Goal: Complete application form

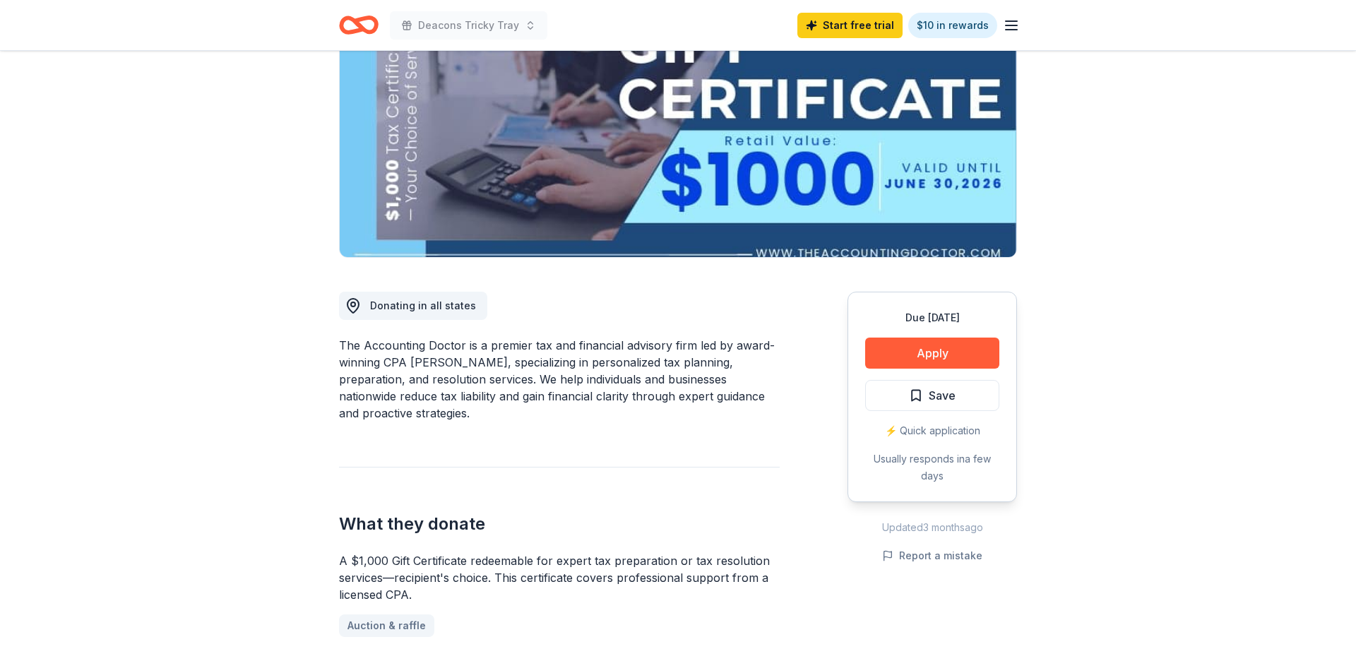
scroll to position [180, 0]
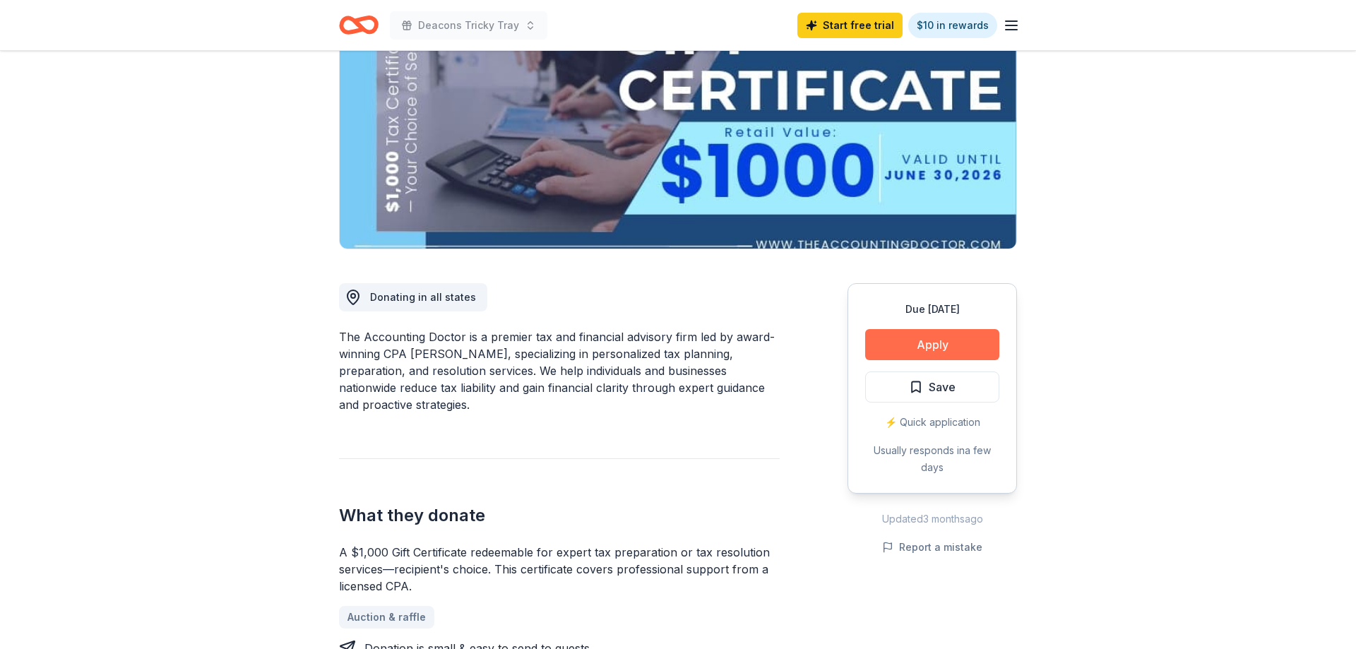
click at [941, 345] on button "Apply" at bounding box center [932, 344] width 134 height 31
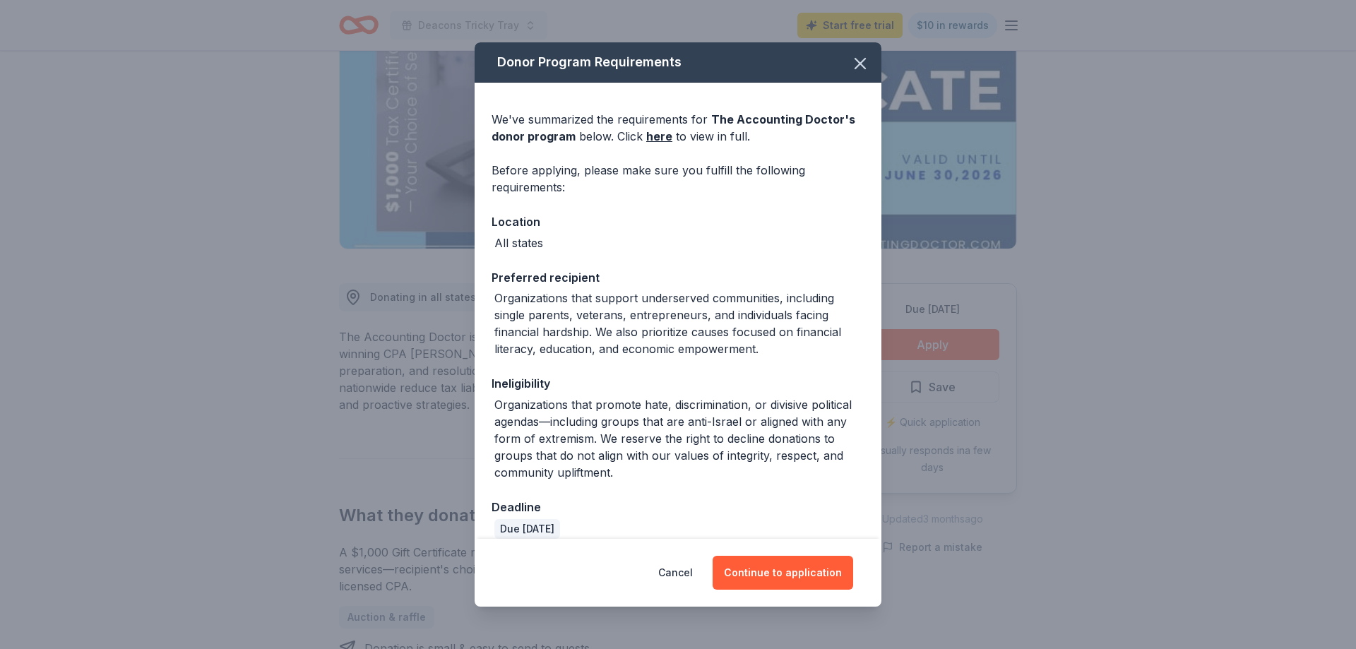
scroll to position [18, 0]
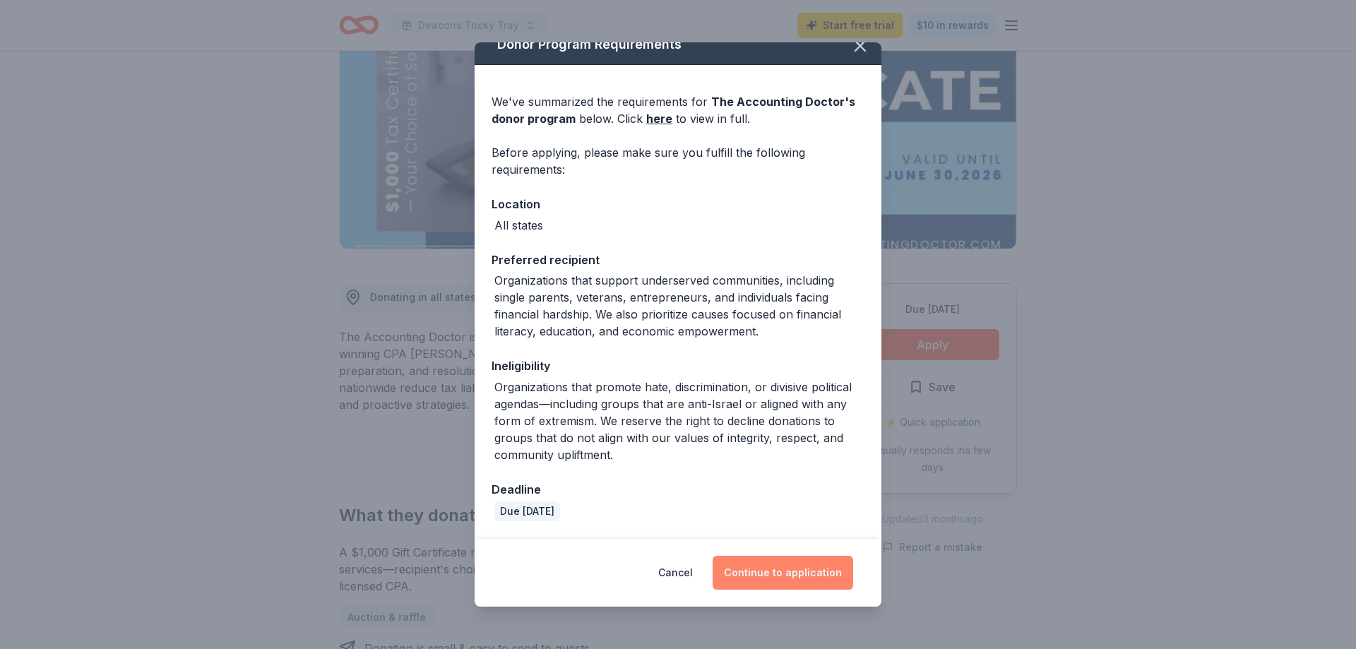
click at [785, 568] on button "Continue to application" at bounding box center [783, 573] width 141 height 34
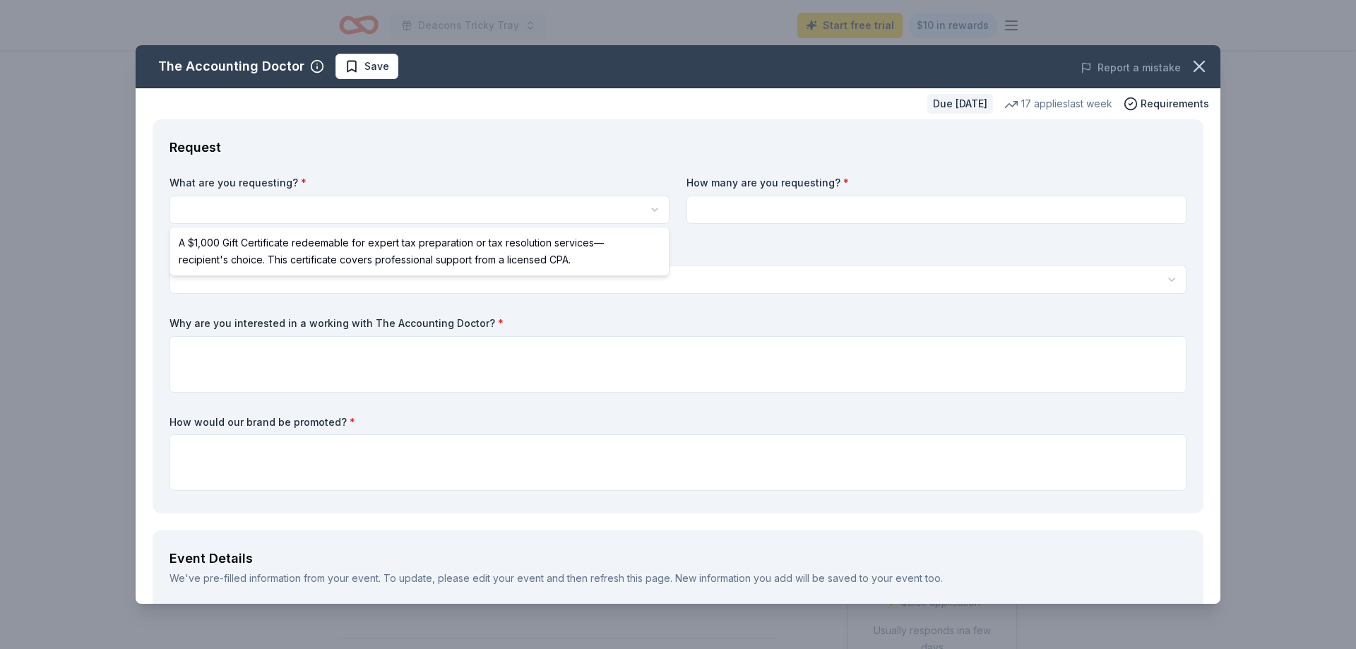
scroll to position [0, 0]
click at [538, 208] on html "Deacons Tricky Tray Start free trial $10 in rewards Due [DATE] Share The Accoun…" at bounding box center [678, 324] width 1356 height 649
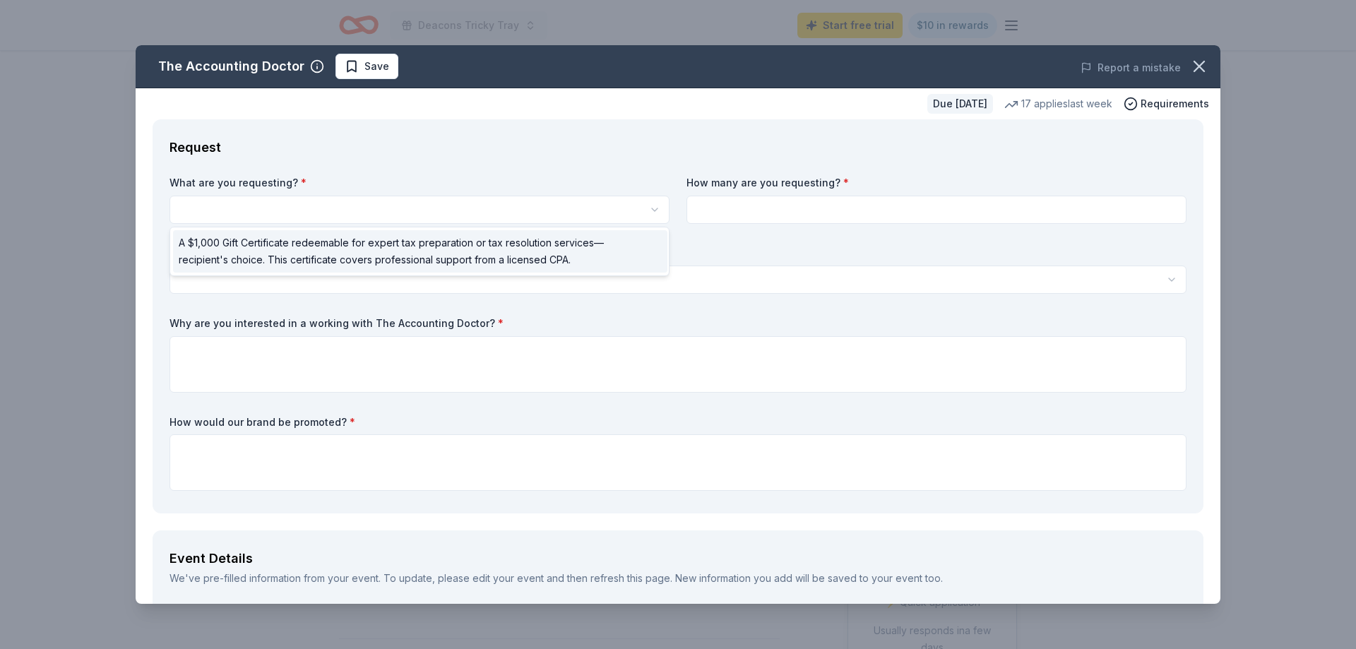
select select "A $1,000 Gift Certificate redeemable for expert tax preparation or tax resoluti…"
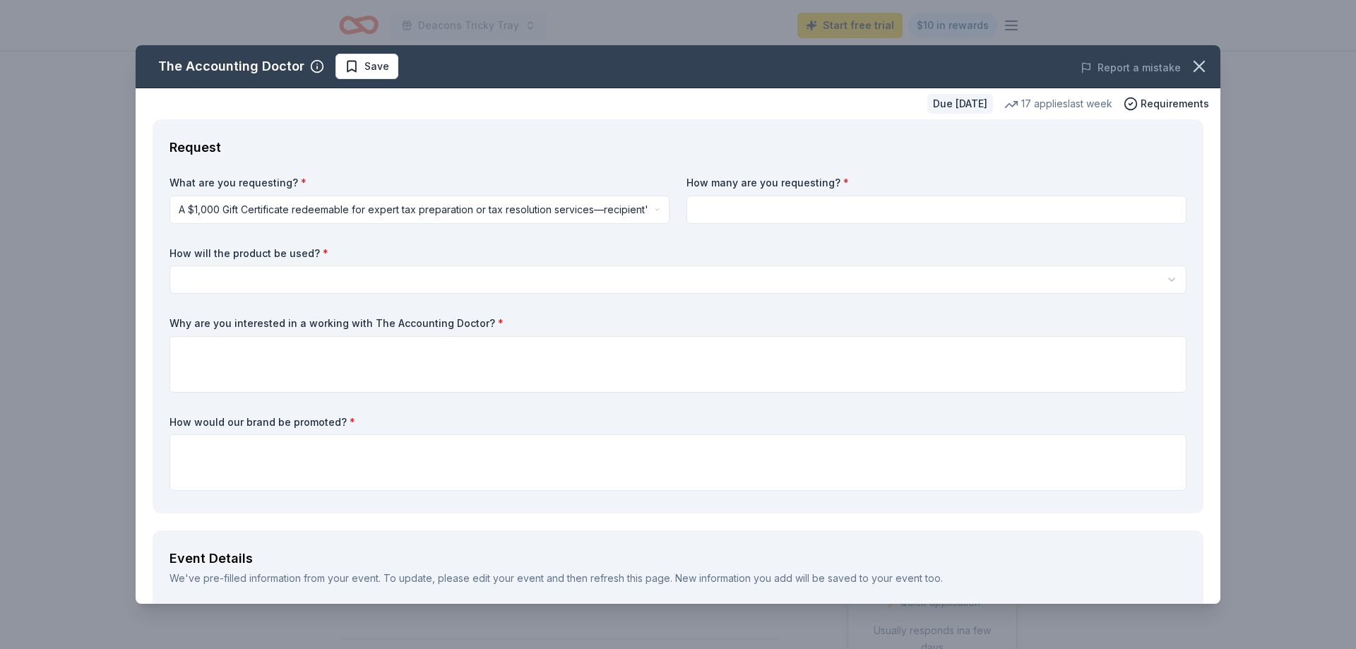
click at [803, 199] on input at bounding box center [936, 210] width 500 height 28
type input "1"
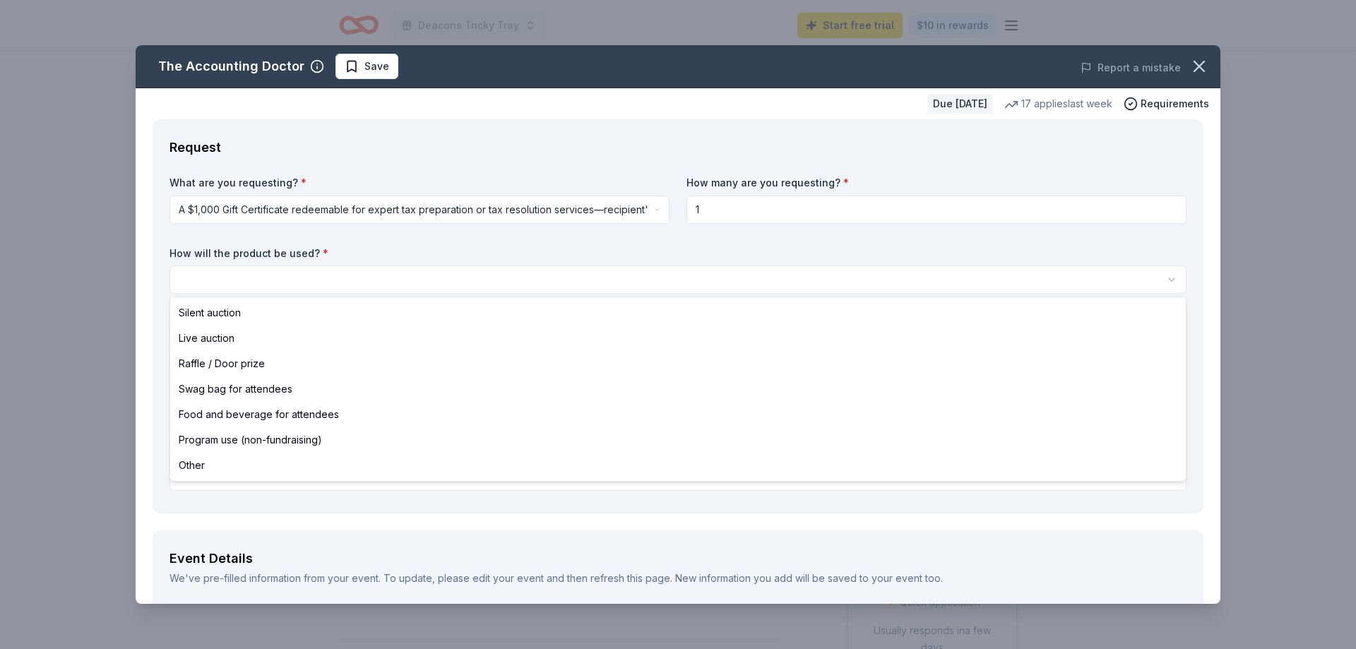
click at [499, 273] on html "Deacons Tricky Tray Start free trial $10 in rewards Due [DATE] Share The Accoun…" at bounding box center [678, 324] width 1356 height 649
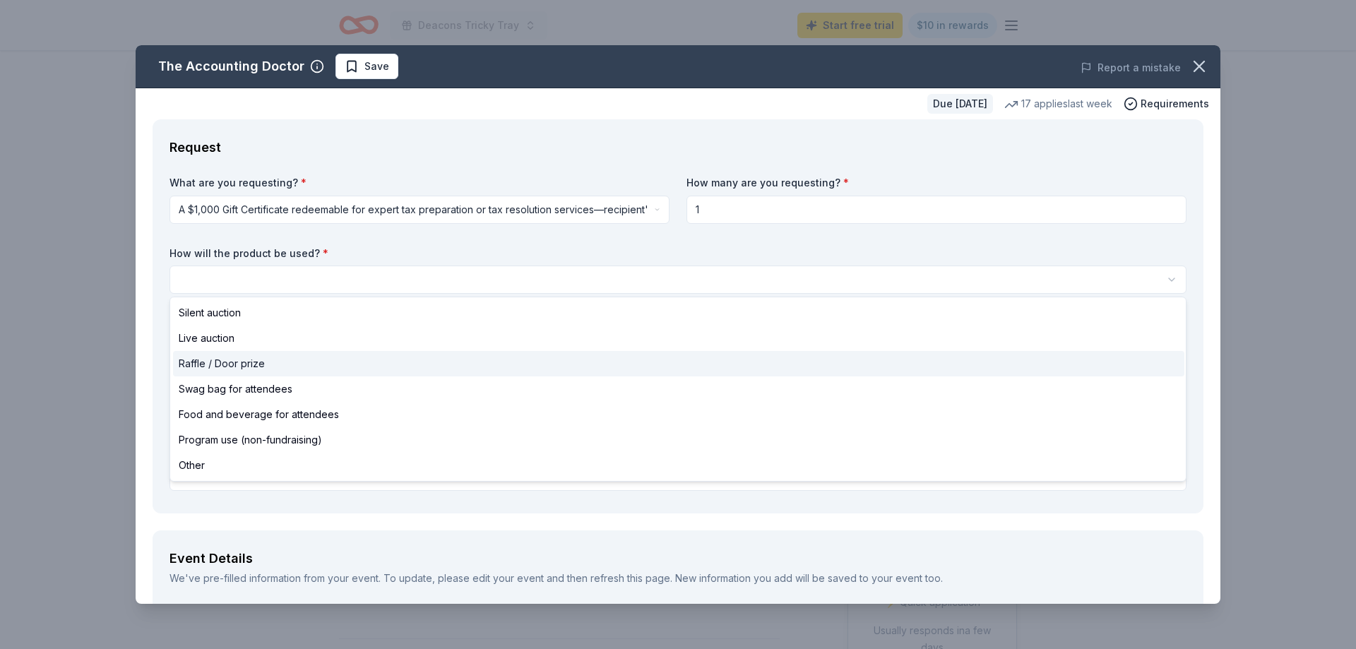
select select "raffleDoorPrize"
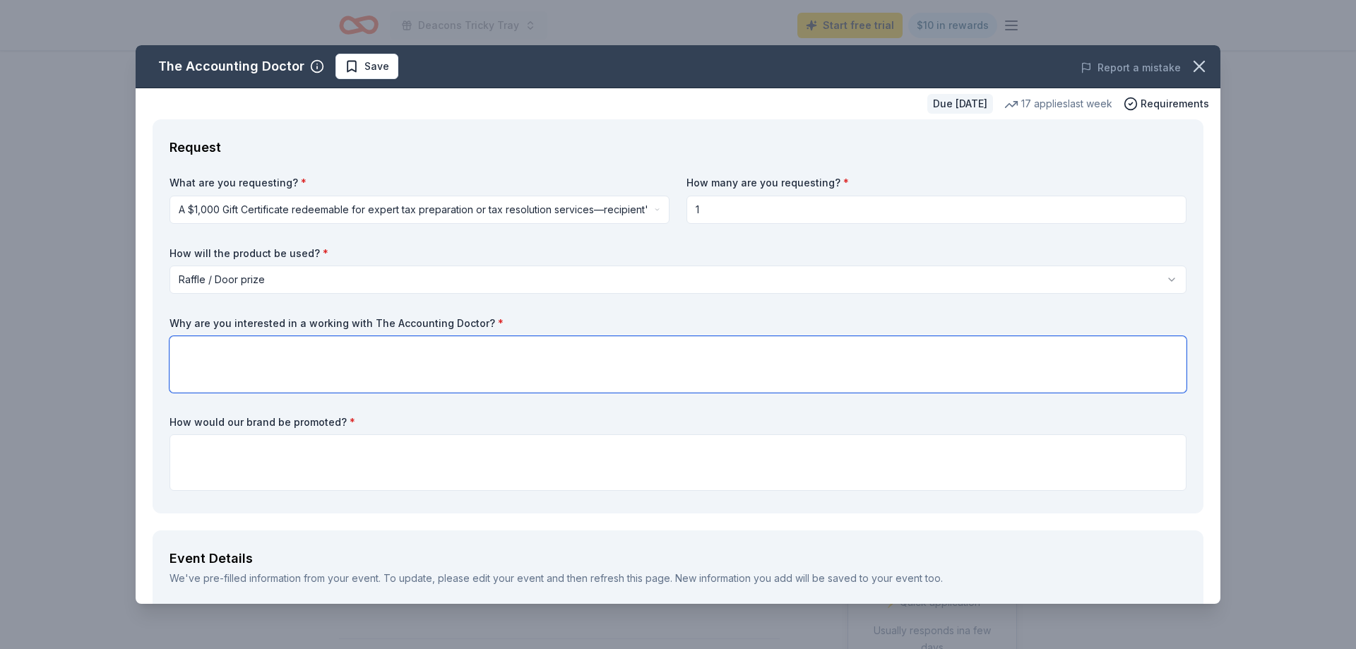
click at [297, 362] on textarea at bounding box center [677, 364] width 1017 height 56
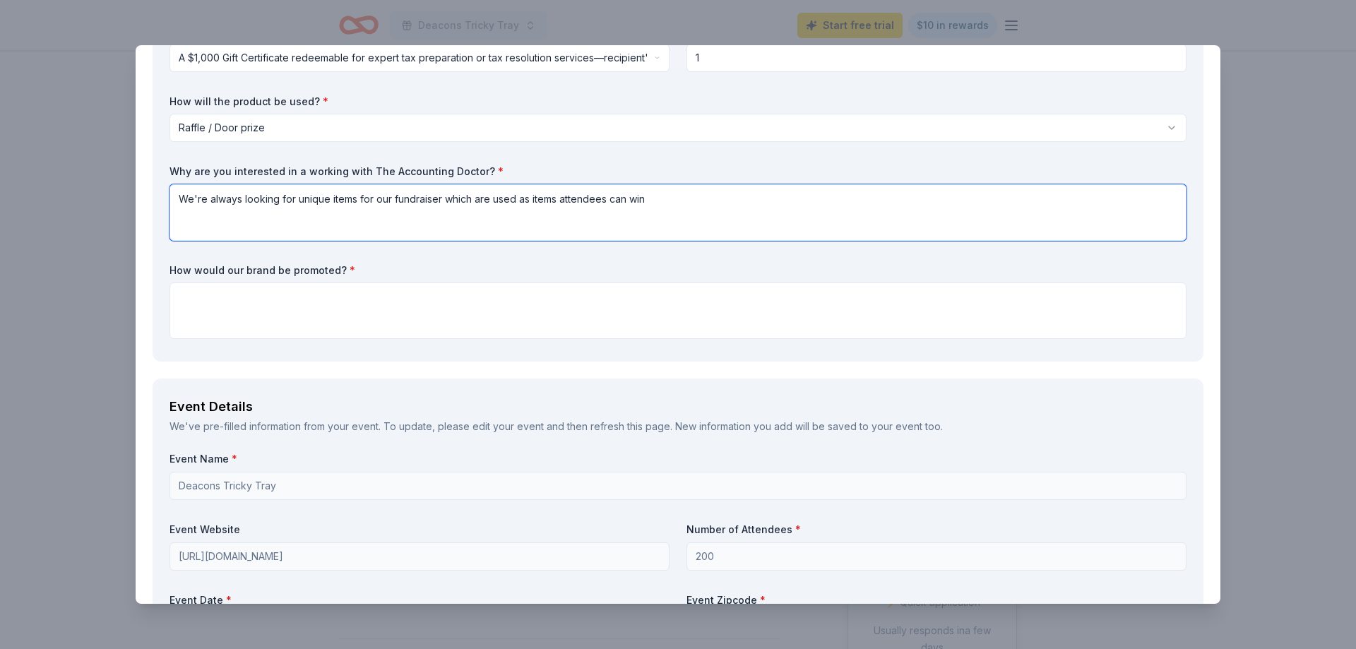
scroll to position [159, 0]
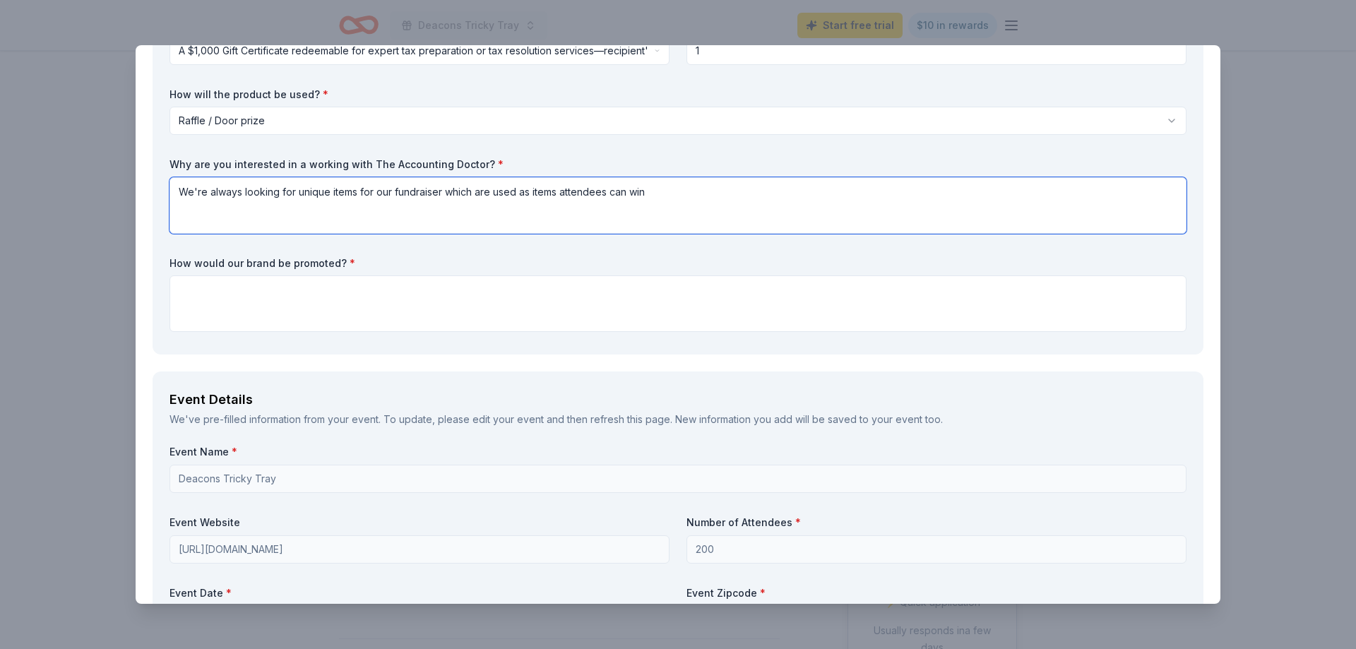
type textarea "We're always looking for unique items for our fundraiser which are used as item…"
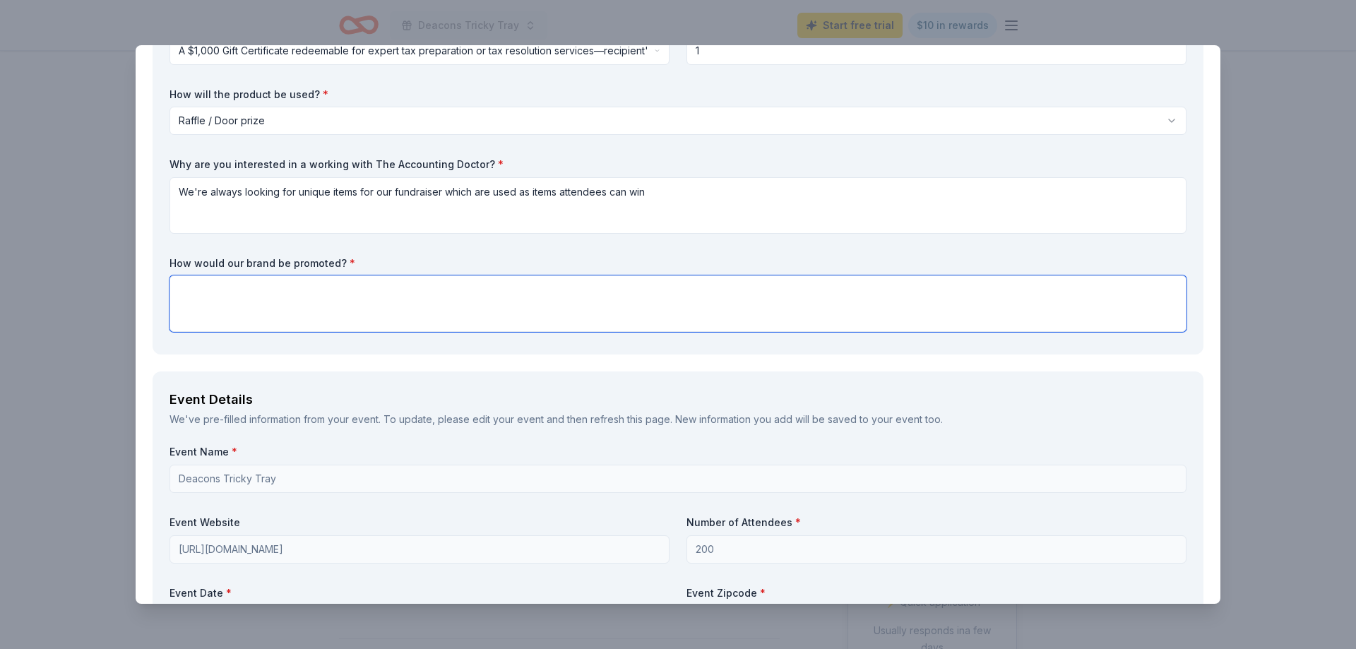
click at [254, 287] on textarea at bounding box center [677, 303] width 1017 height 56
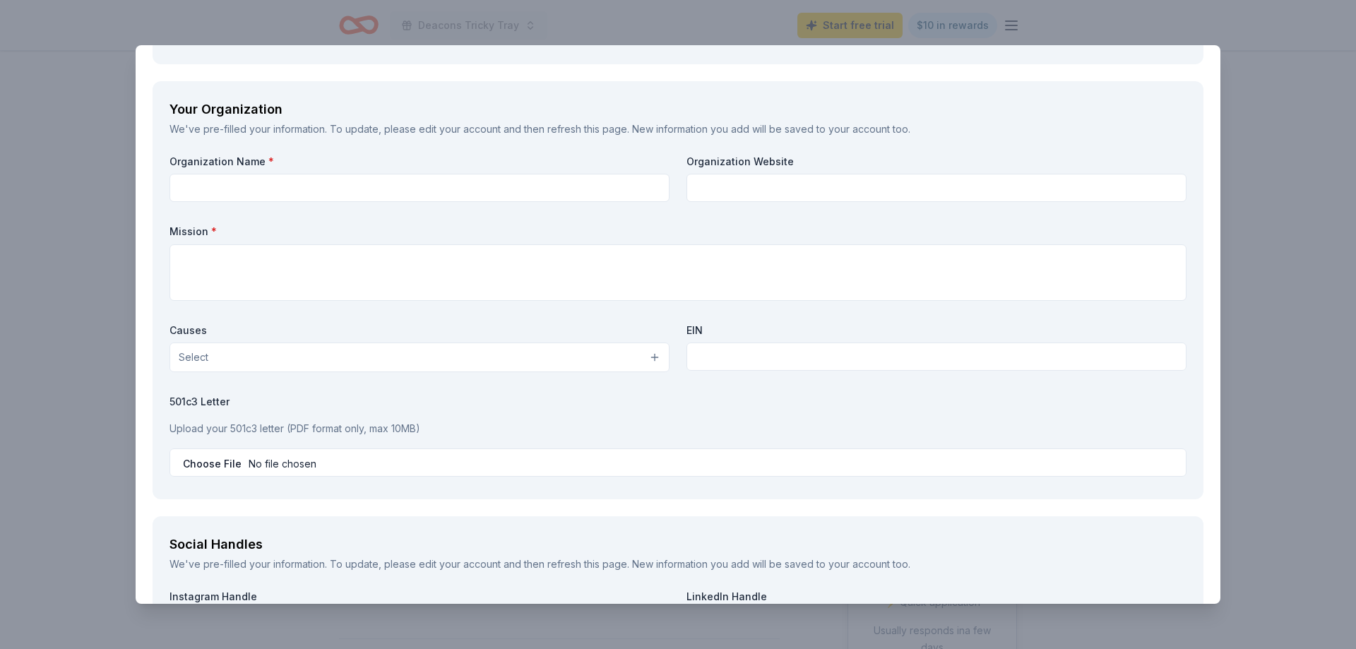
scroll to position [1211, 0]
type textarea "Social media, website and flyers in our [DEMOGRAPHIC_DATA]"
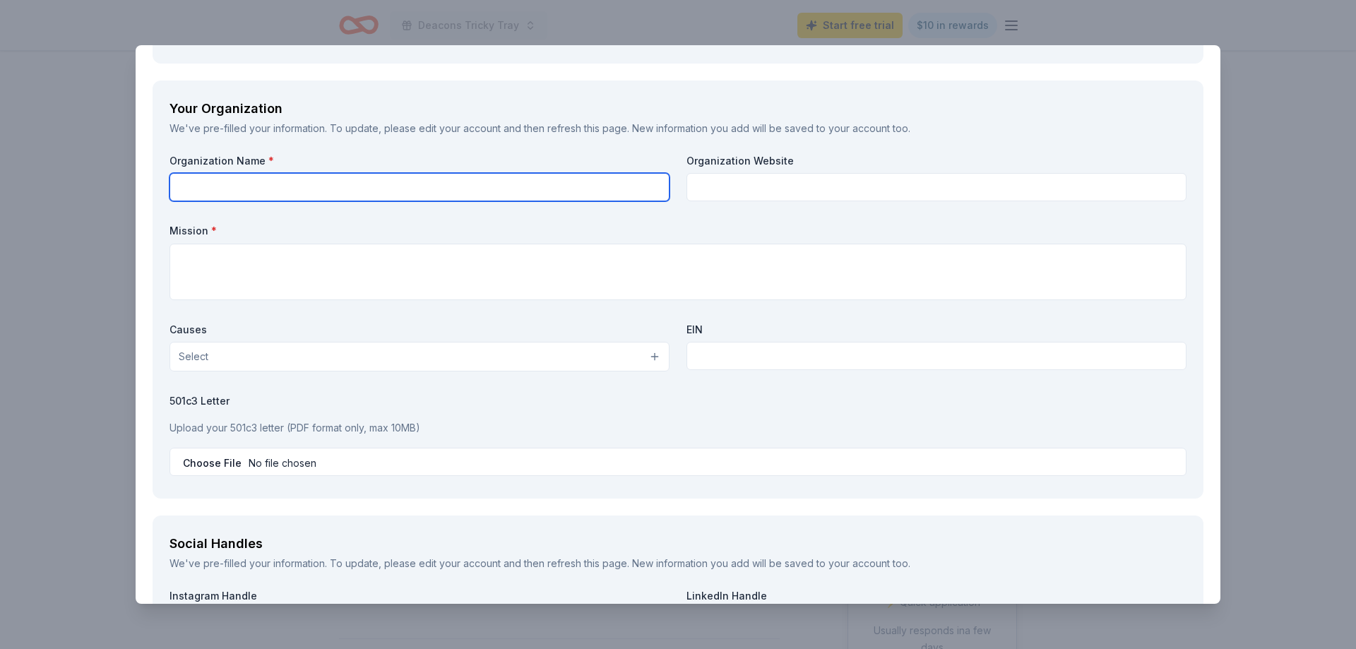
click at [240, 183] on input "text" at bounding box center [419, 187] width 500 height 28
type input "[DEMOGRAPHIC_DATA]"
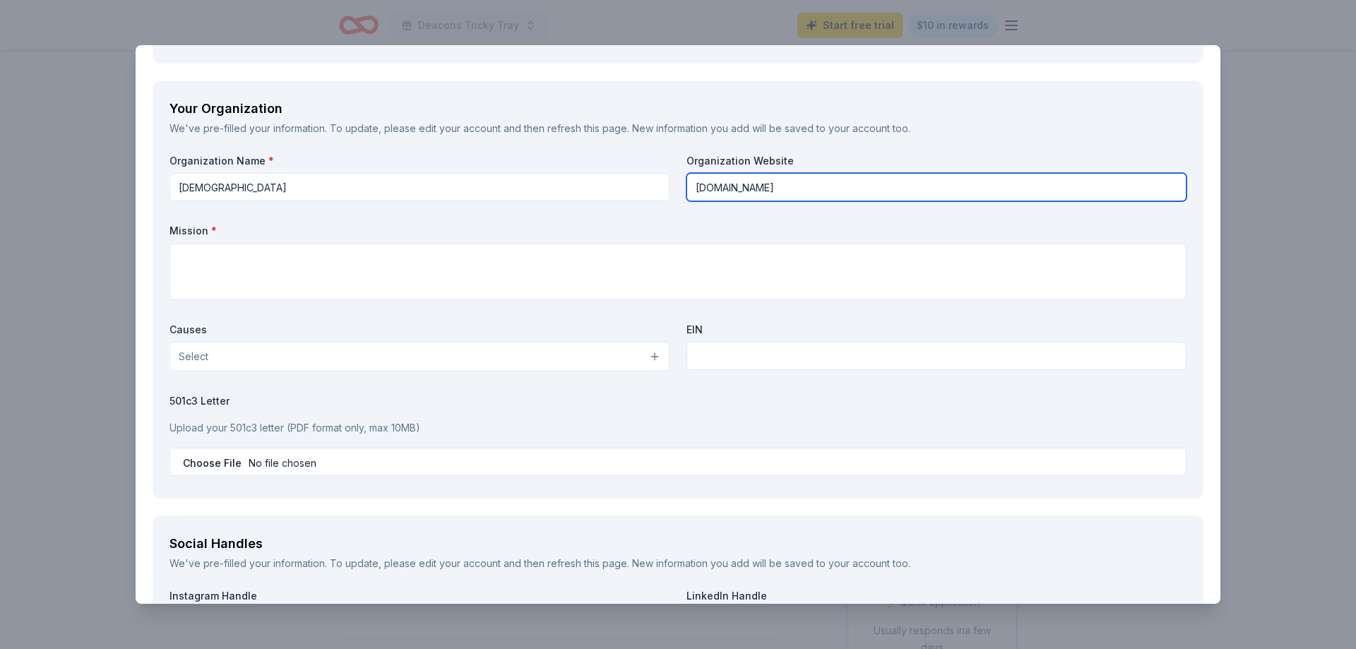
type input "[DOMAIN_NAME]"
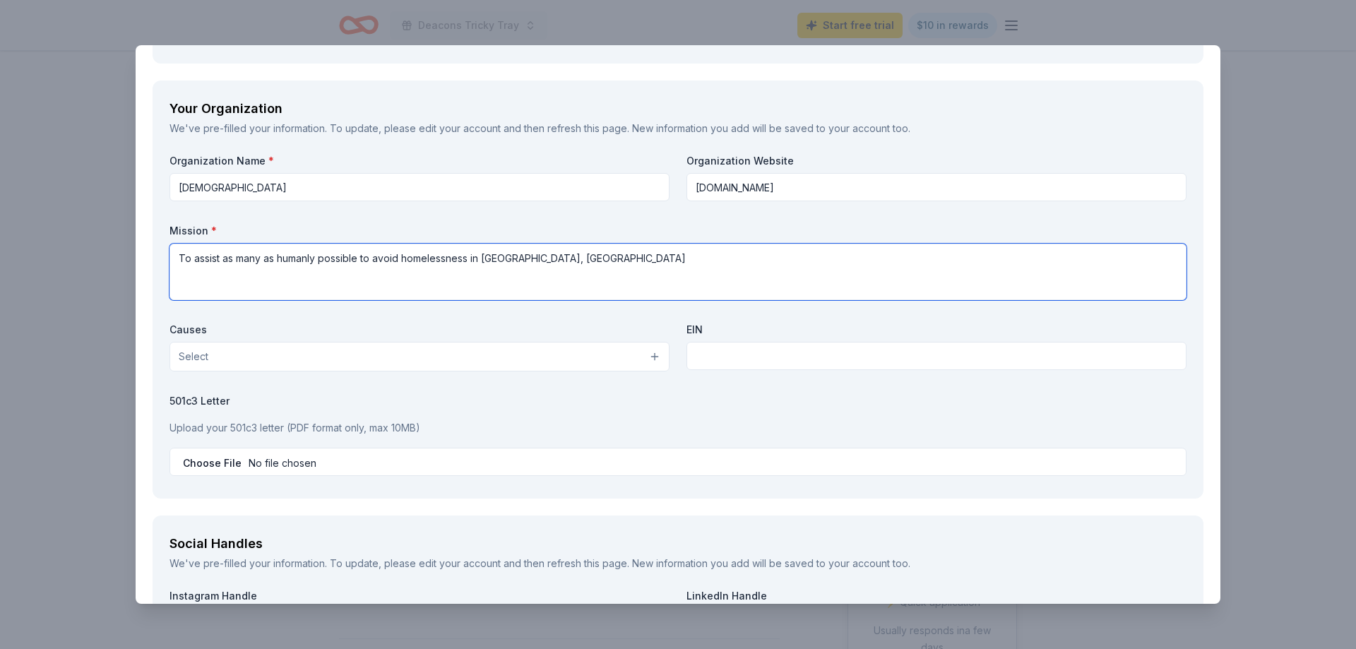
scroll to position [1300, 0]
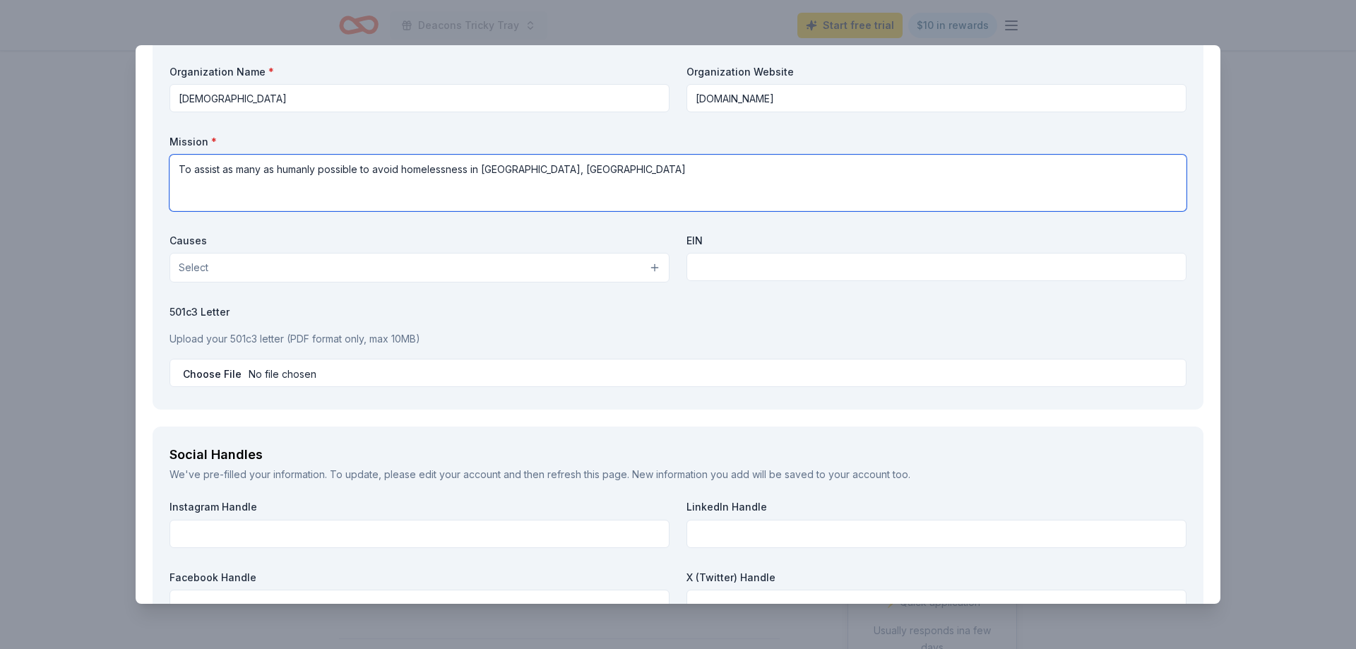
type textarea "To assist as many as humanly possible to avoid homelessness in [GEOGRAPHIC_DATA…"
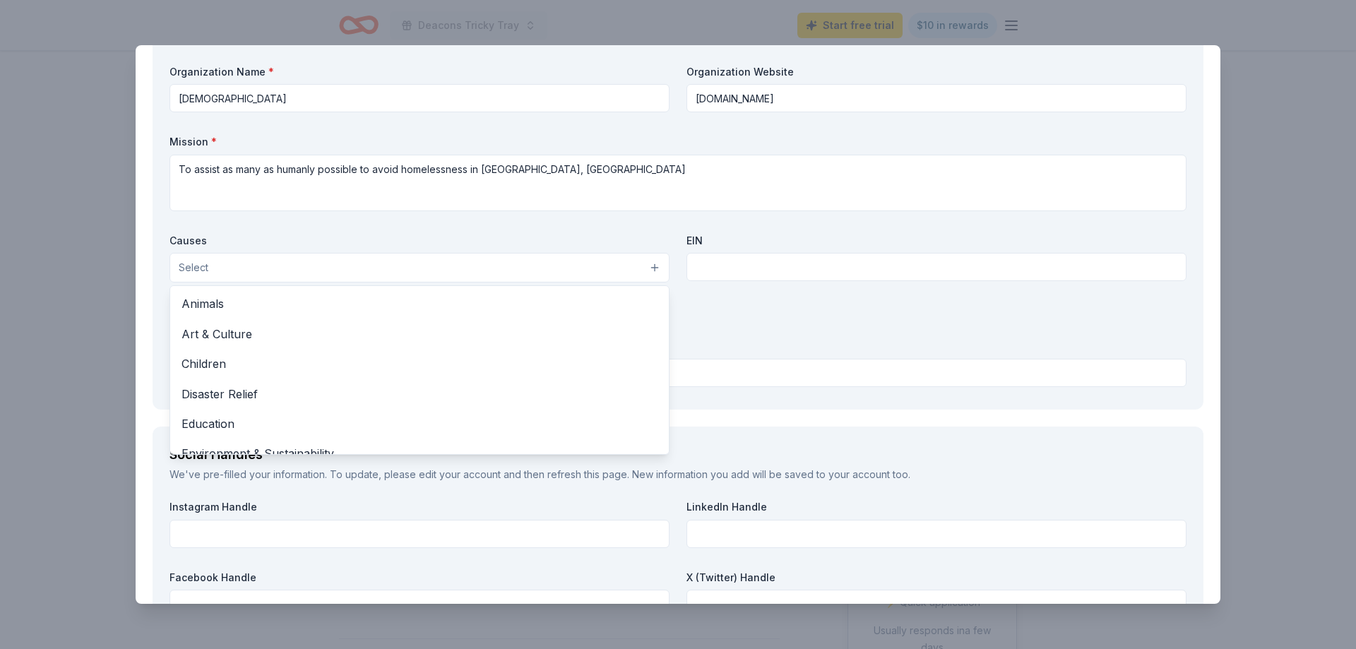
click at [234, 274] on button "Select" at bounding box center [419, 268] width 500 height 30
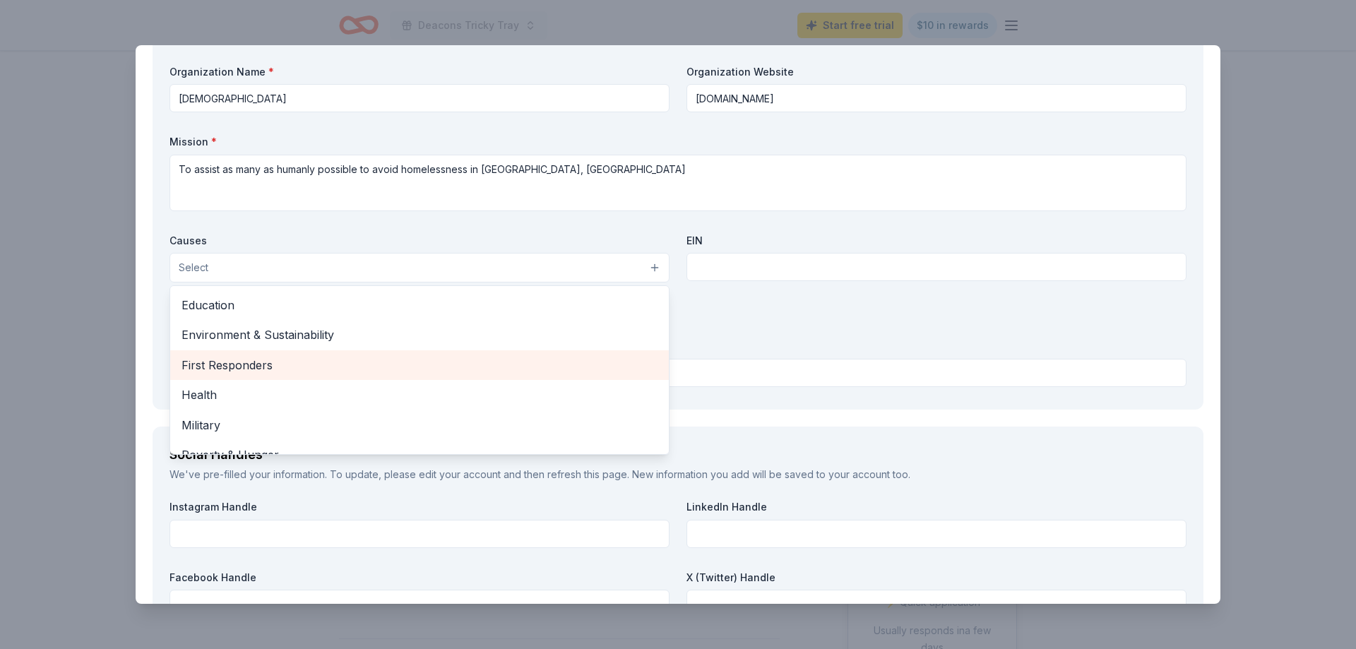
scroll to position [197, 0]
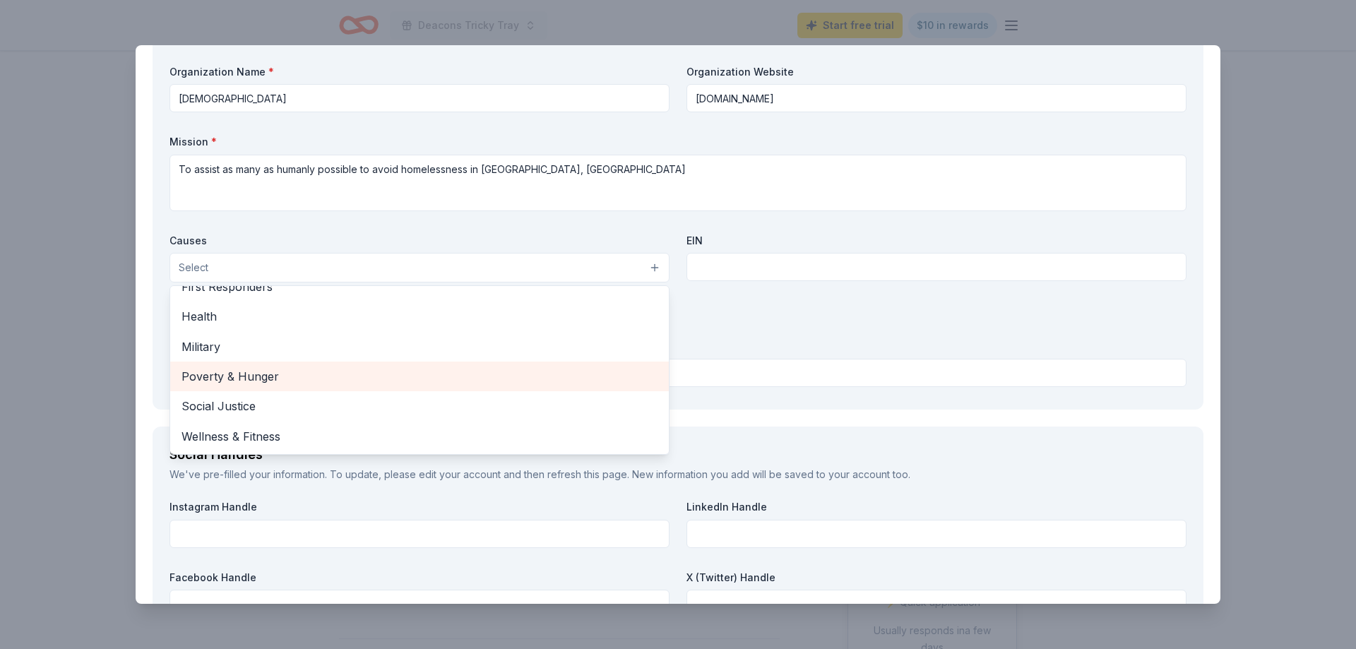
click at [215, 372] on span "Poverty & Hunger" at bounding box center [419, 376] width 476 height 18
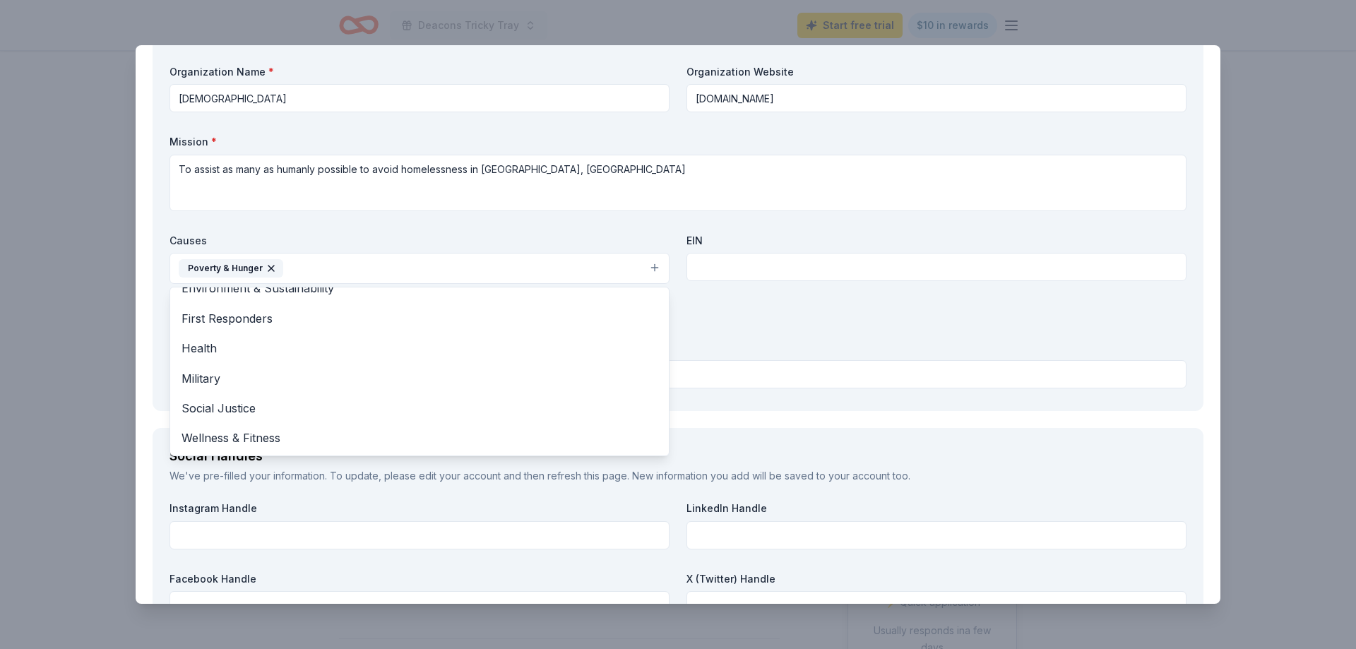
click at [737, 300] on div "Organization Name * [DEMOGRAPHIC_DATA] Organization Website [DOMAIN_NAME] Missi…" at bounding box center [677, 229] width 1017 height 329
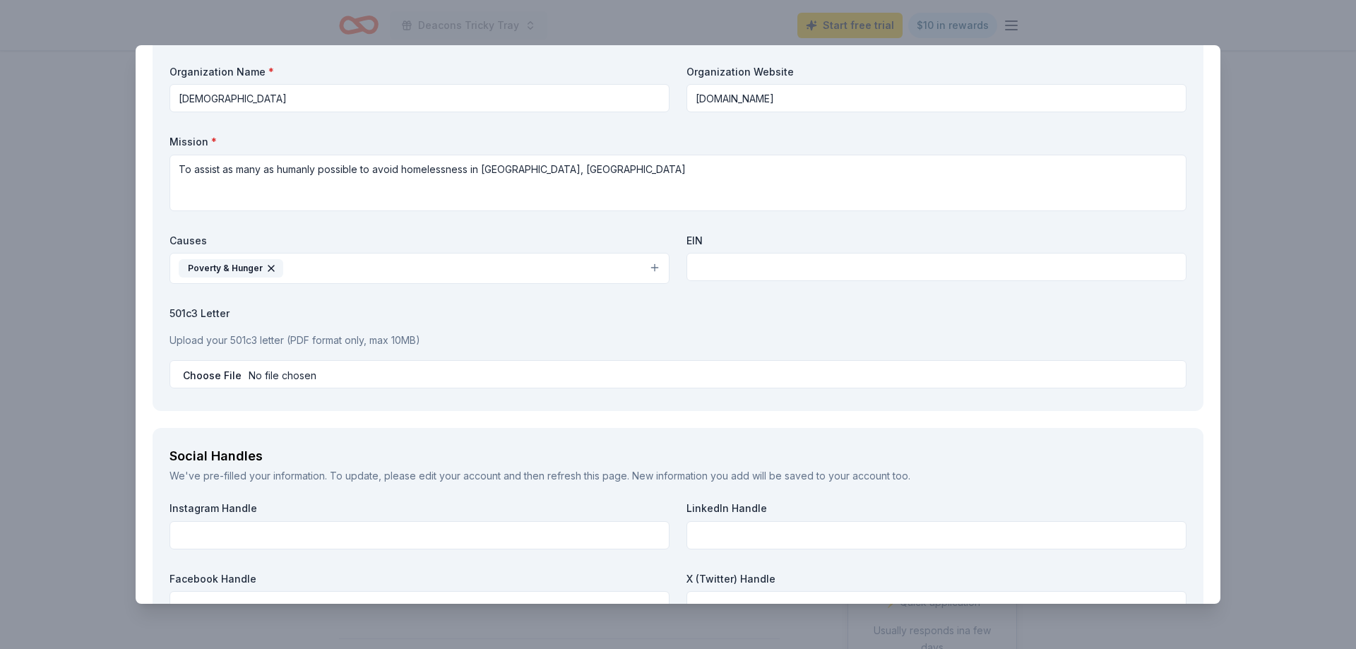
scroll to position [0, 0]
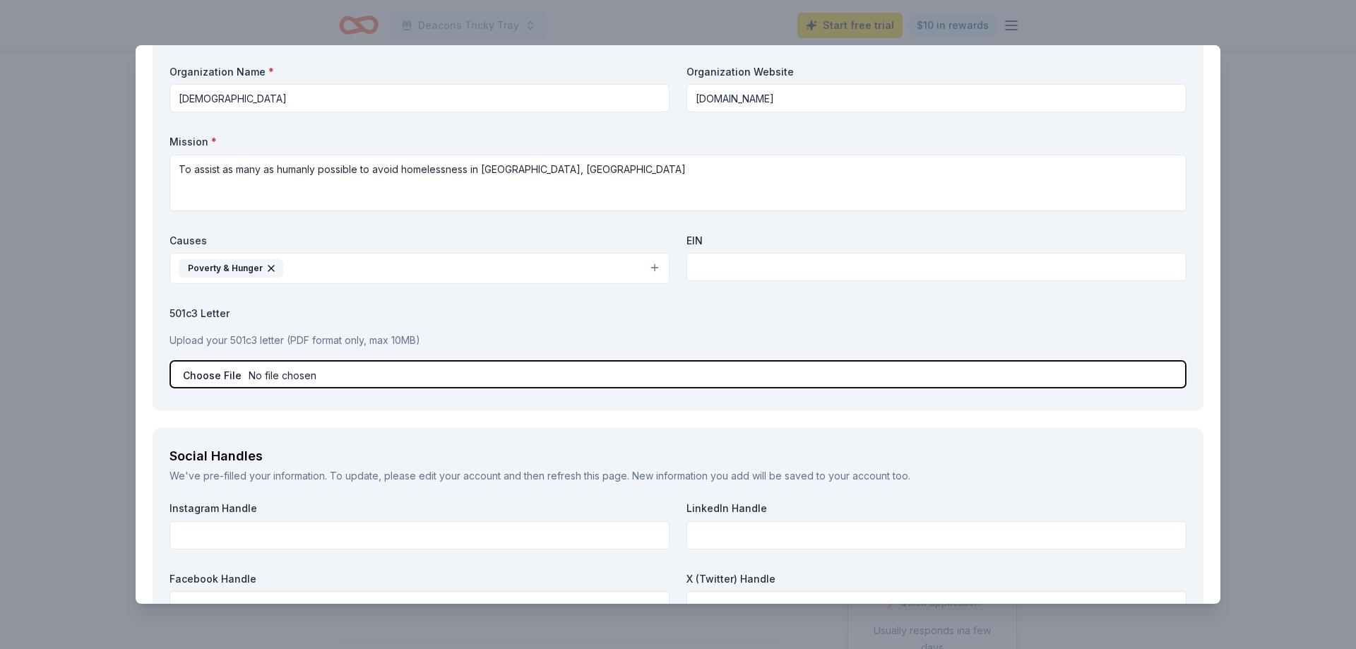
click at [207, 374] on input "file" at bounding box center [677, 374] width 1017 height 28
type input "C:\fakepath\[GEOGRAPHIC_DATA], MD - Elkton PC tax exempt.pdf"
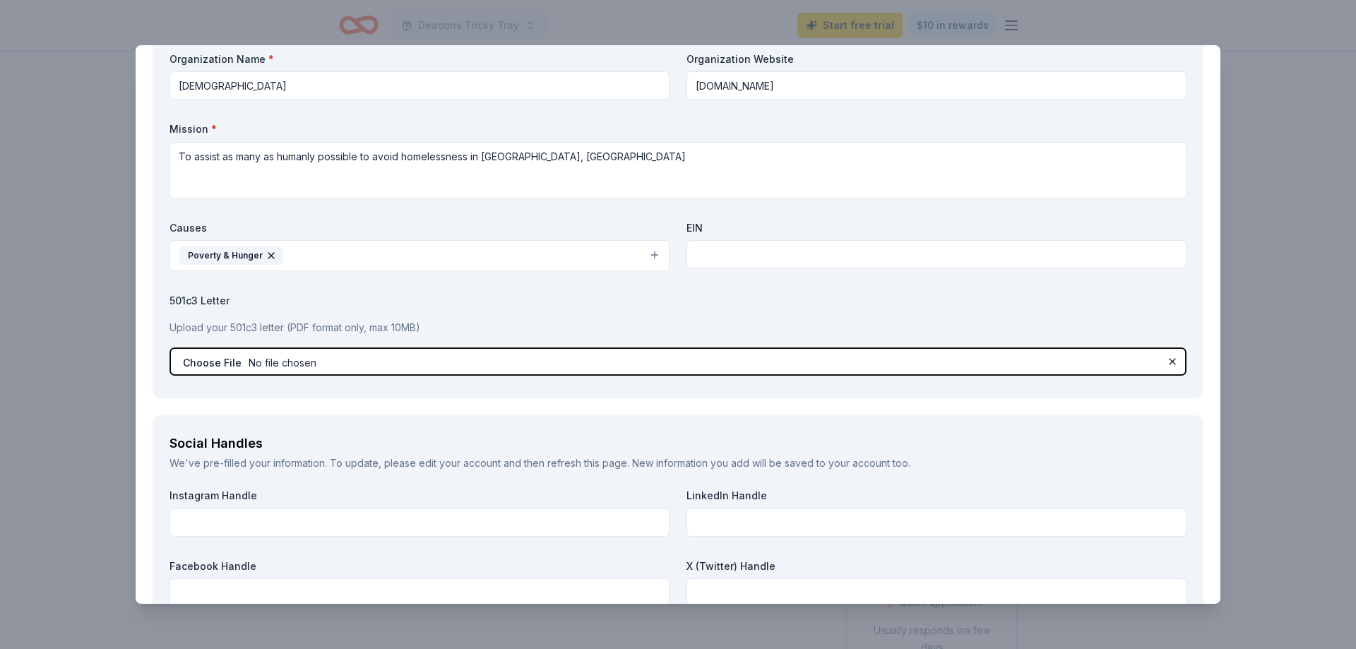
scroll to position [1309, 0]
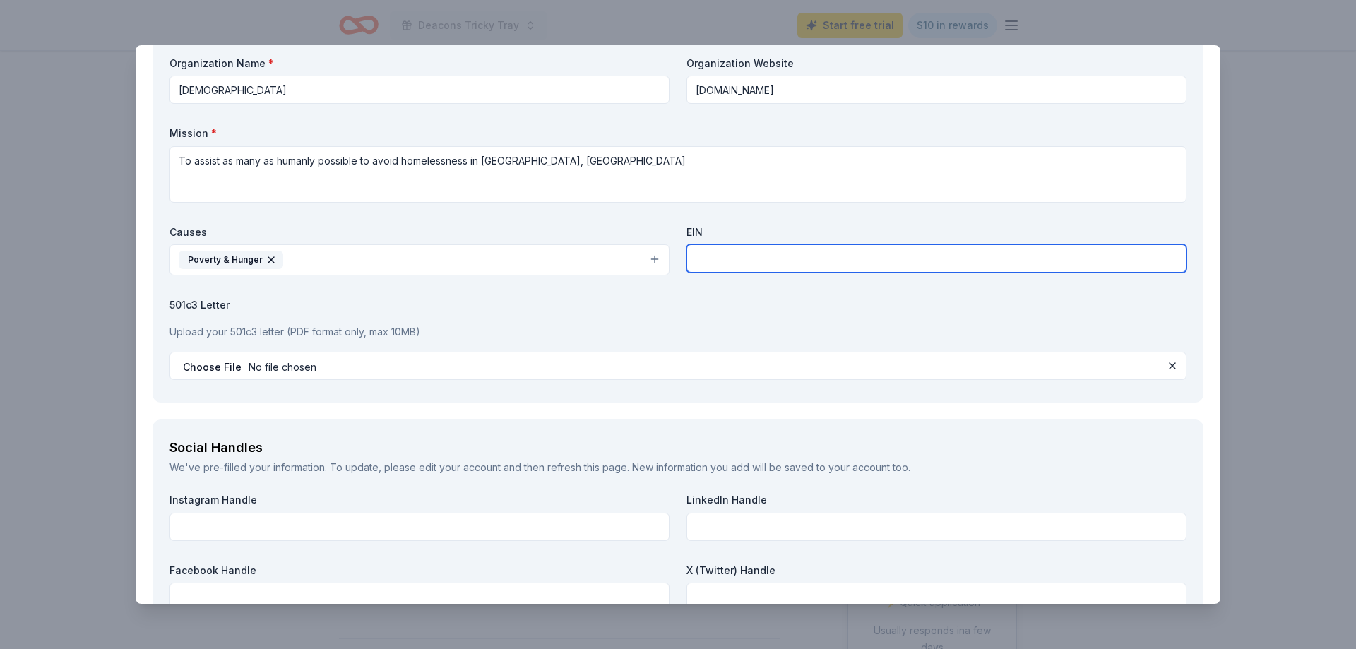
click at [736, 261] on input "text" at bounding box center [936, 258] width 500 height 28
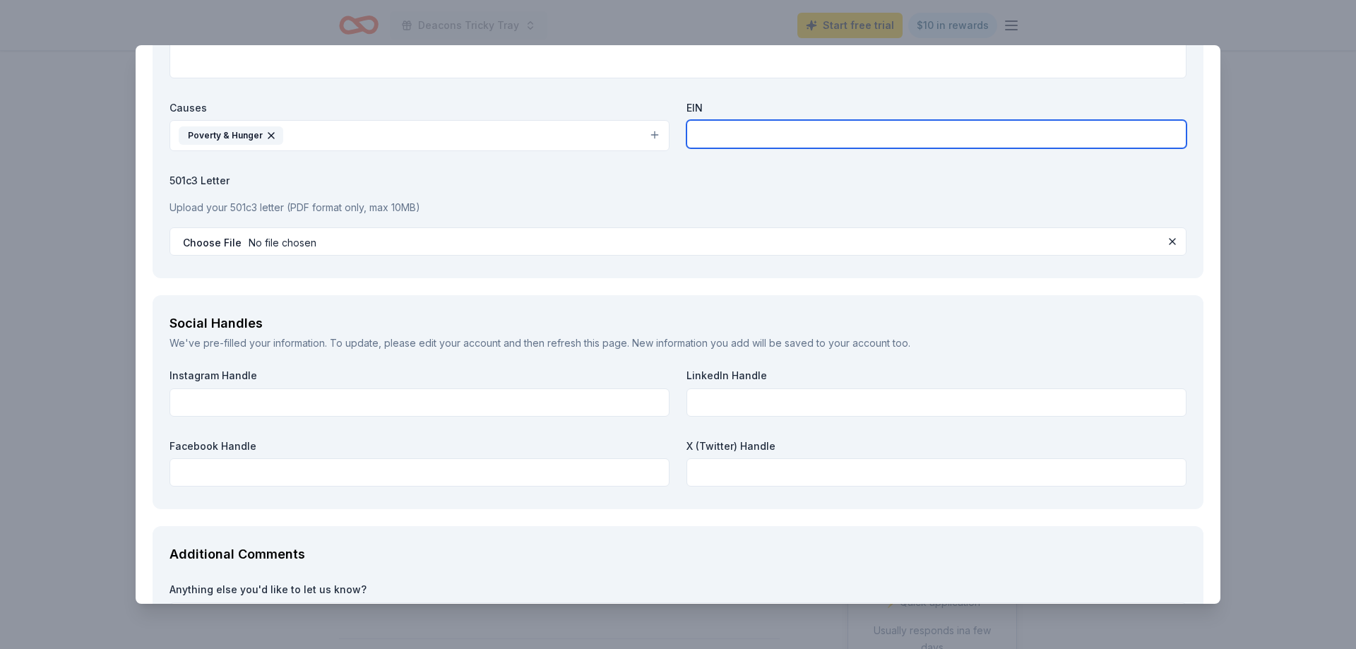
scroll to position [1430, 0]
paste input "[US_EMPLOYER_IDENTIFICATION_NUMBER]"
type input "[US_EMPLOYER_IDENTIFICATION_NUMBER]"
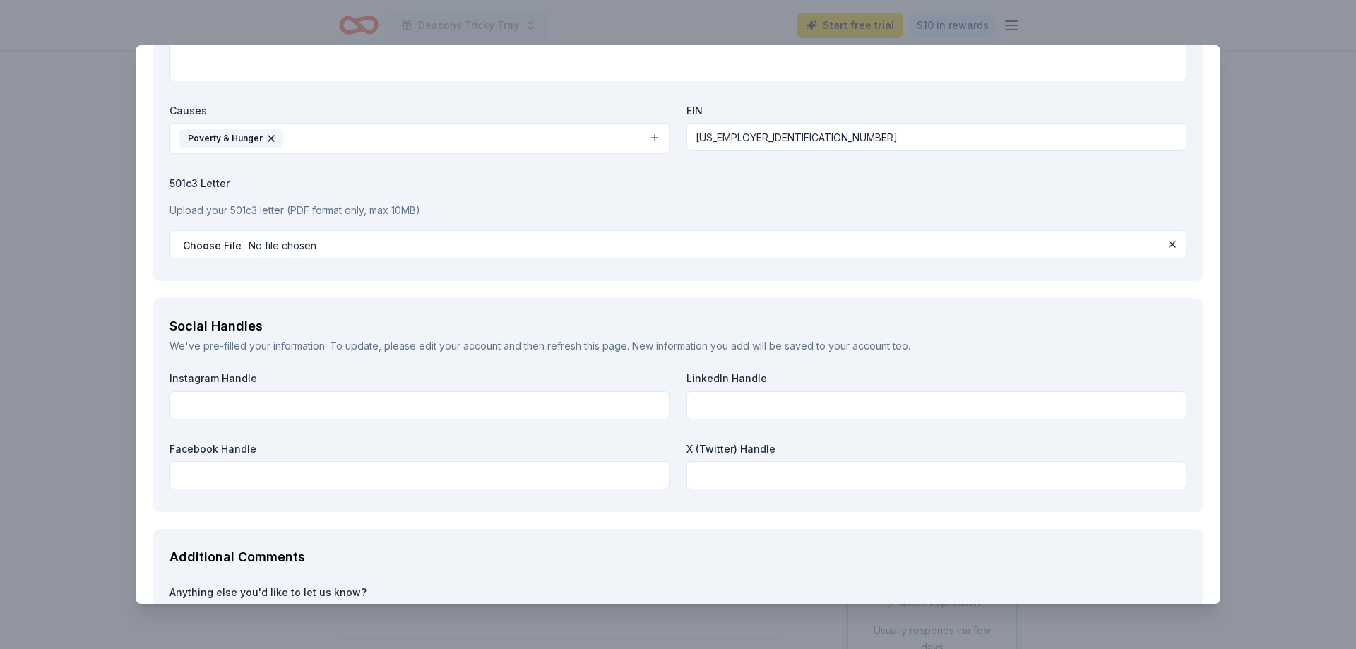
click at [659, 163] on div "Organization Name * [DEMOGRAPHIC_DATA] Organization Website [DOMAIN_NAME] Missi…" at bounding box center [677, 99] width 1017 height 329
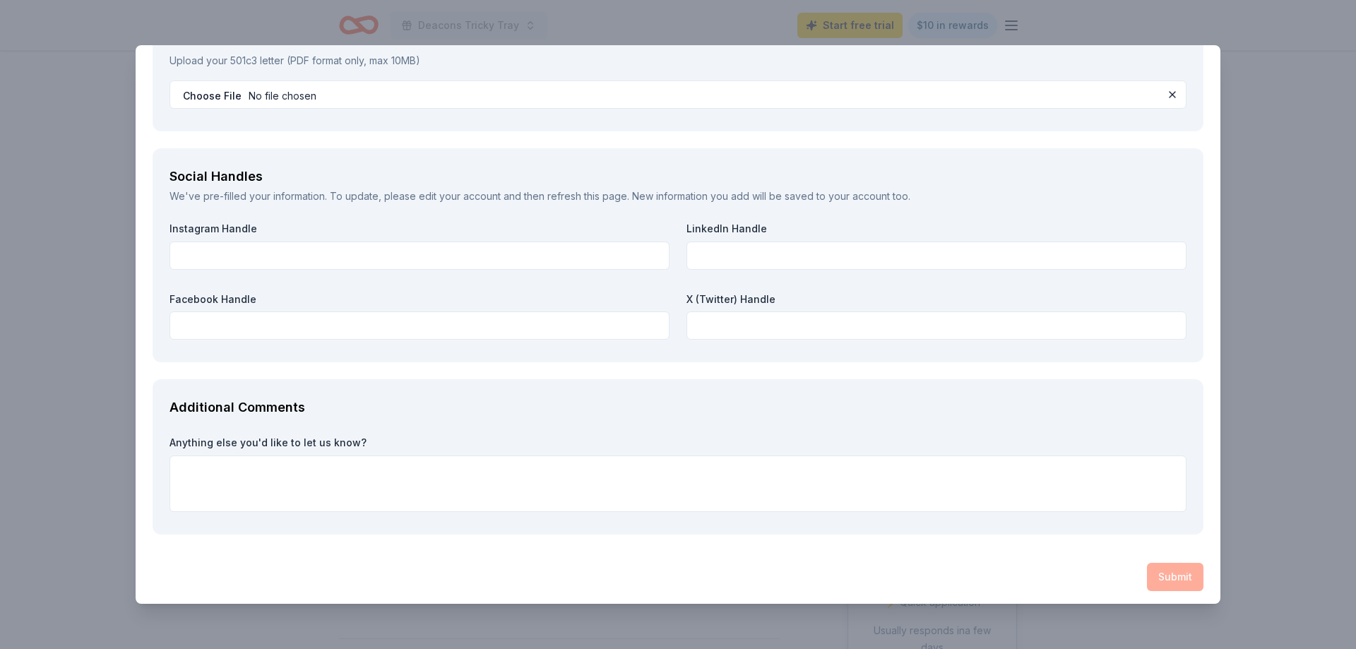
scroll to position [1580, 0]
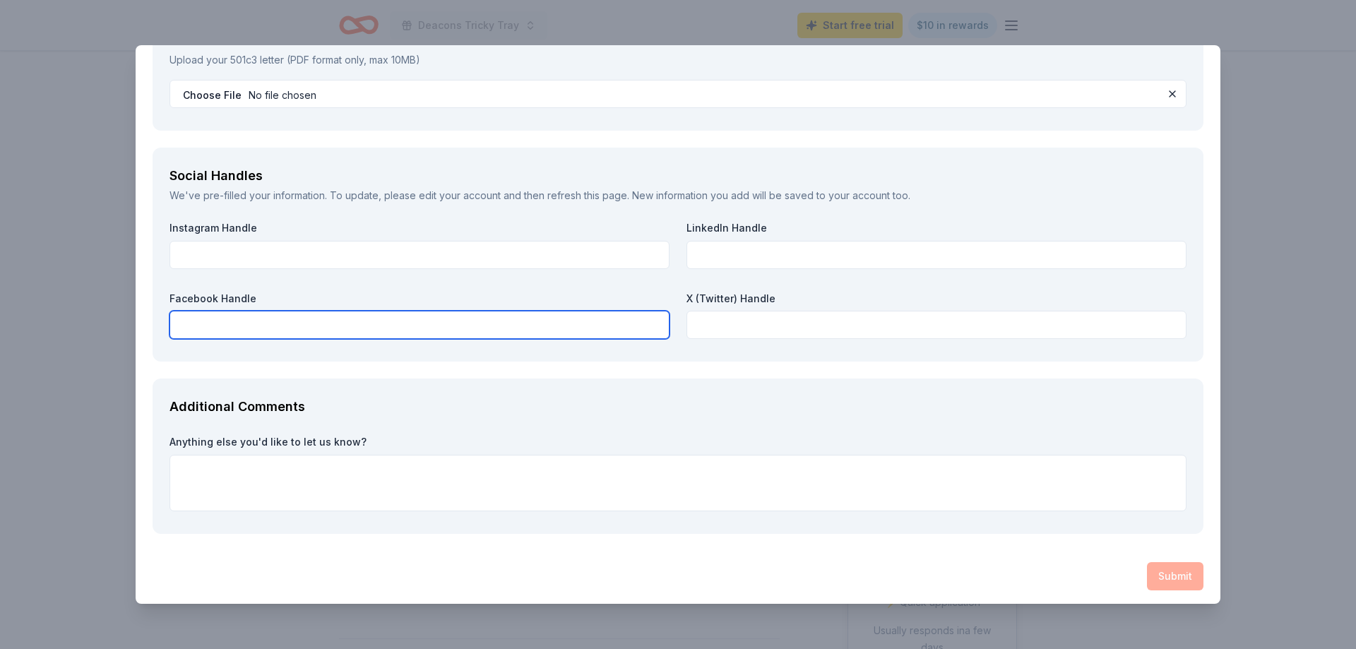
click at [377, 321] on input "text" at bounding box center [419, 325] width 500 height 28
paste input "[URL][DOMAIN_NAME]"
type input "[URL][DOMAIN_NAME]"
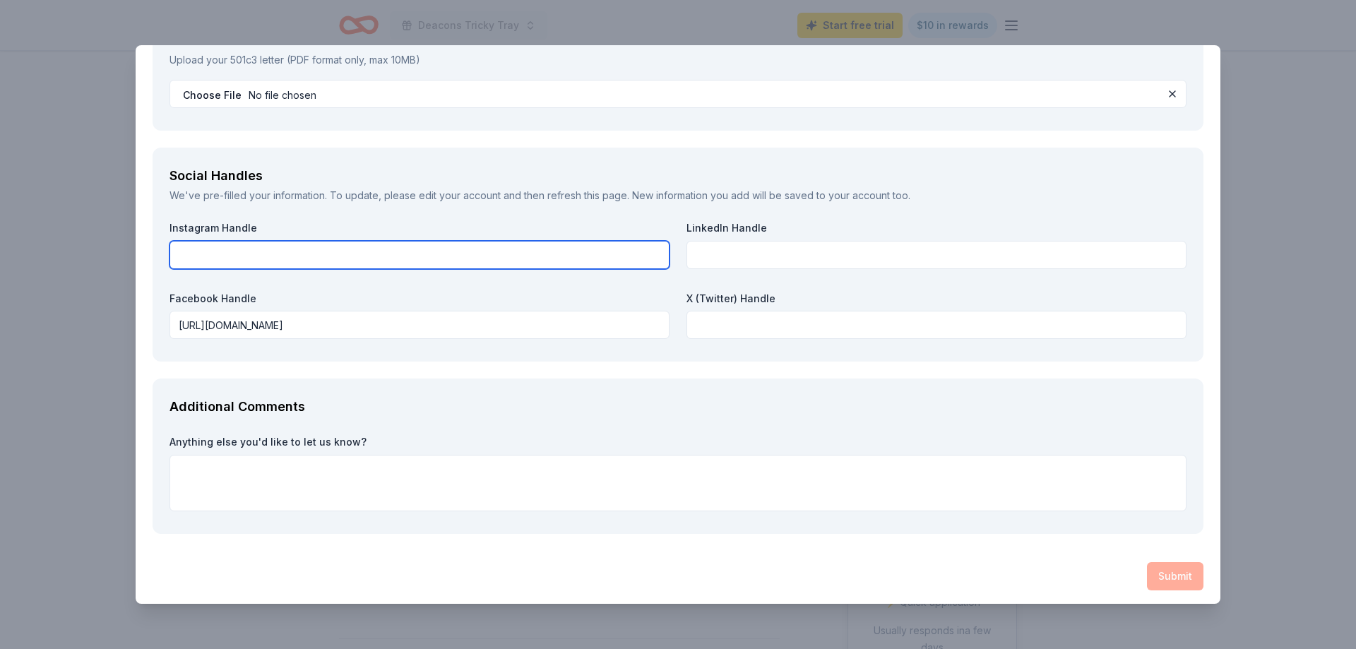
click at [294, 254] on input "text" at bounding box center [419, 255] width 500 height 28
paste input "[URL][DOMAIN_NAME]"
type input "[URL][DOMAIN_NAME]"
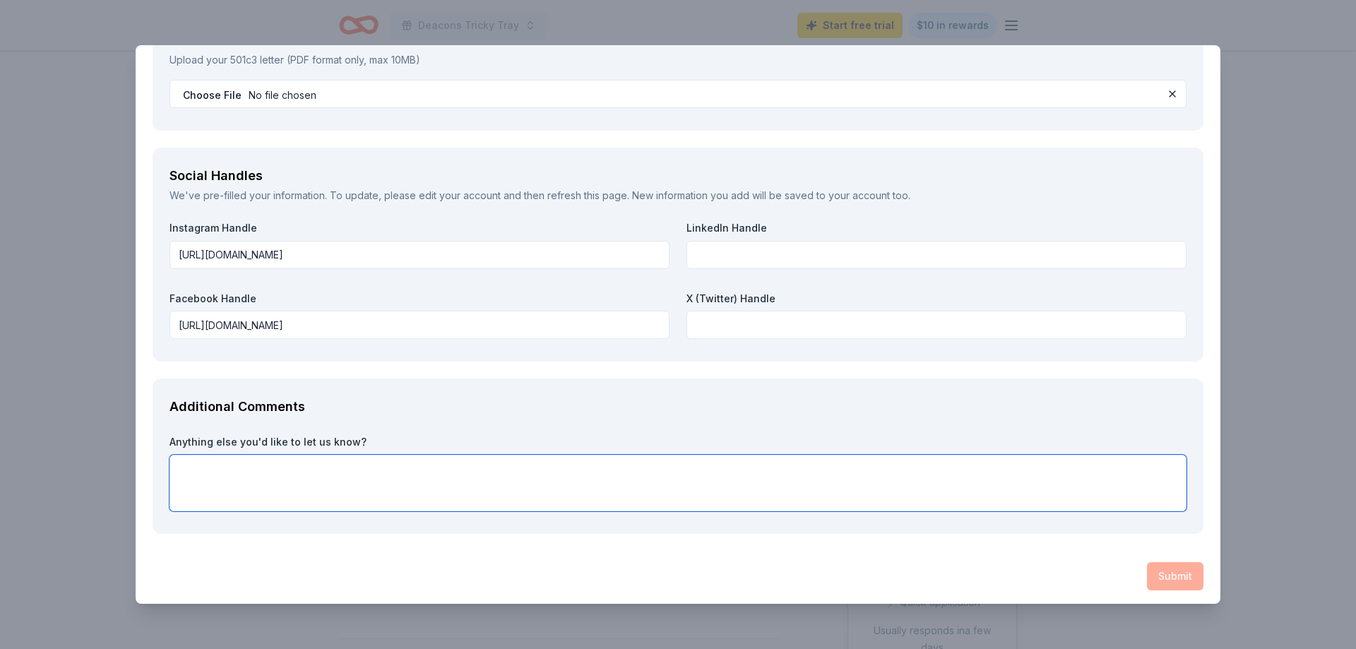
click at [419, 487] on textarea at bounding box center [677, 483] width 1017 height 56
type textarea "Thank you in advance for your consideration!"
click at [1200, 399] on div "Additional Comments Anything else you'd like to let us know? Thank you in advan…" at bounding box center [678, 456] width 1051 height 155
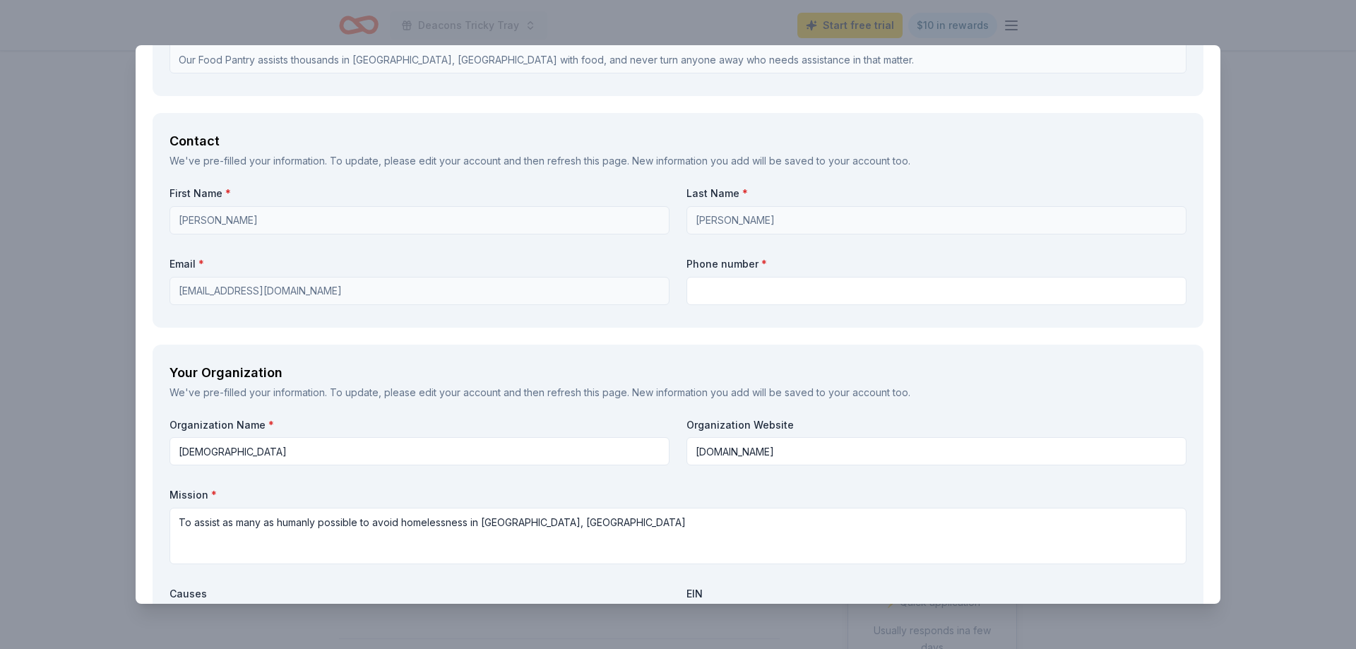
scroll to position [950, 0]
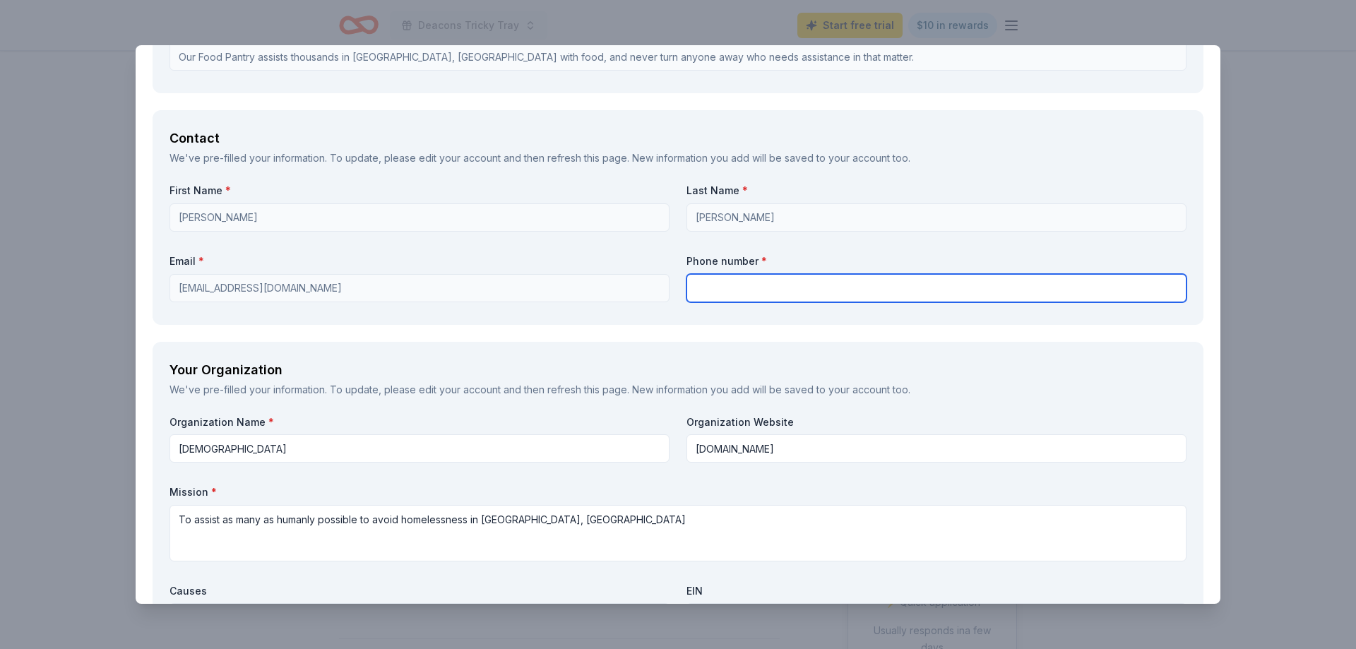
click at [741, 290] on input "text" at bounding box center [936, 288] width 500 height 28
type input "[PHONE_NUMBER]"
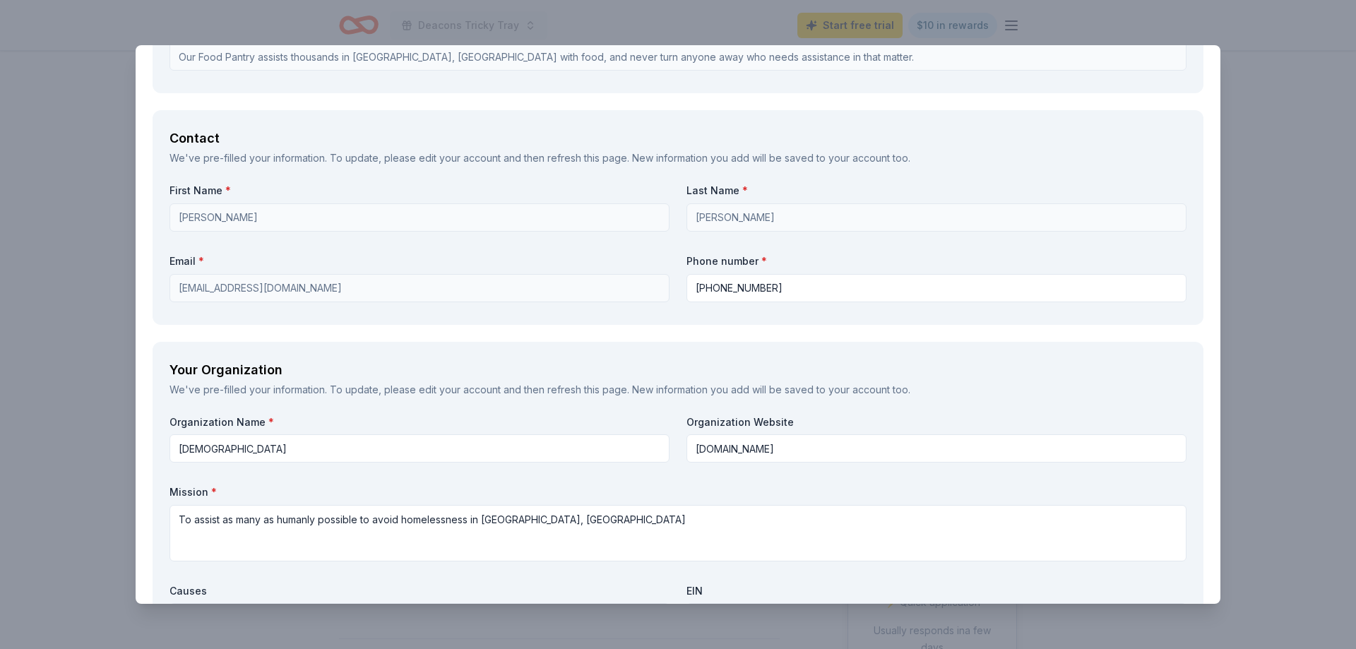
click at [1187, 365] on div "Your Organization We've pre-filled your information. To update, please edit you…" at bounding box center [678, 551] width 1051 height 419
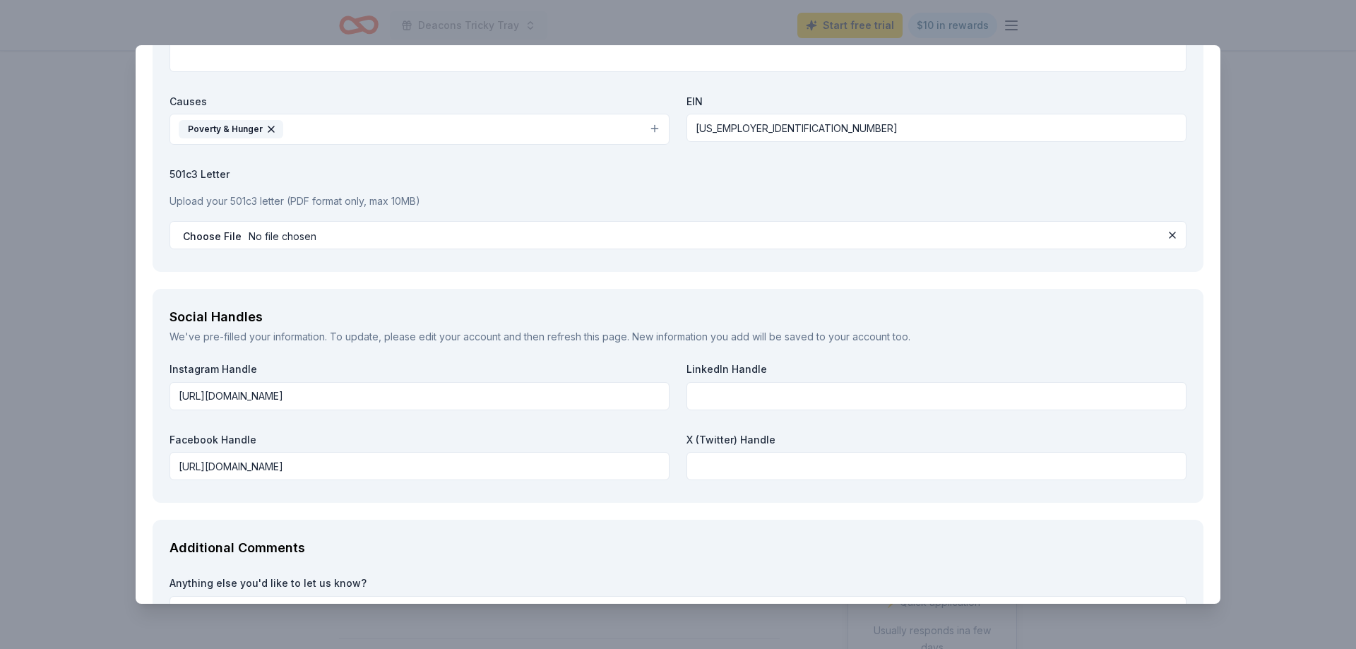
scroll to position [1584, 0]
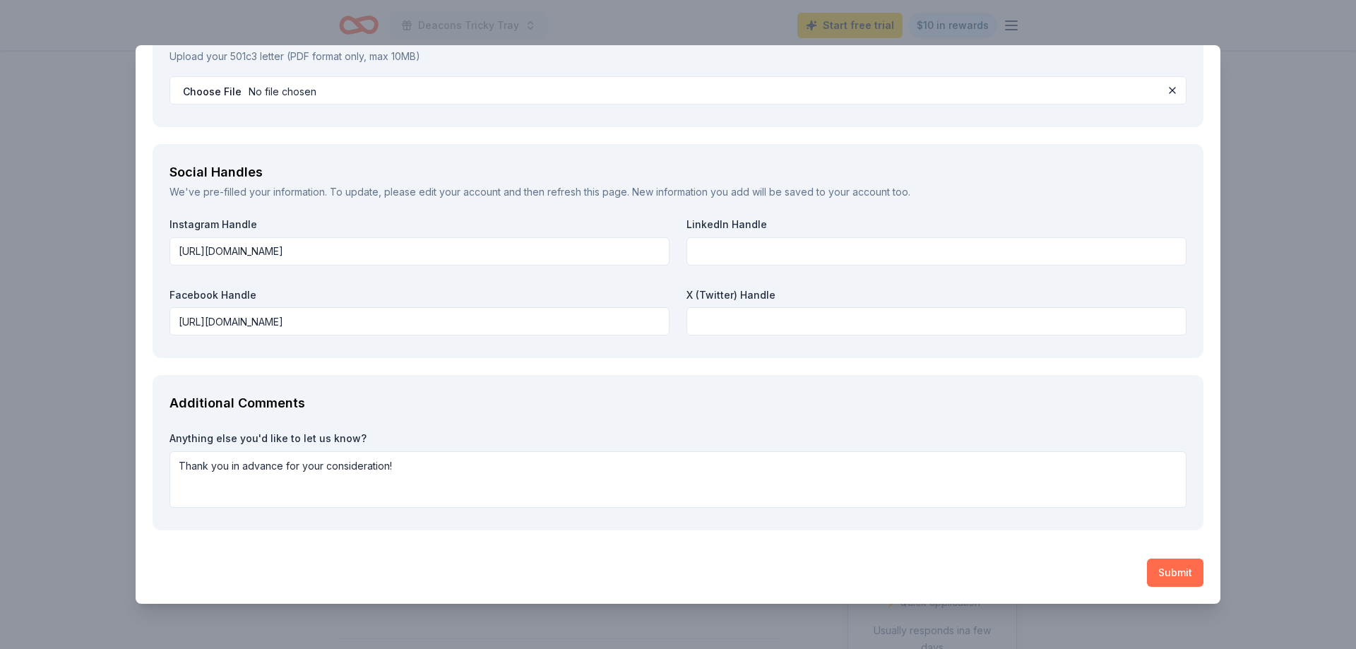
click at [1187, 574] on button "Submit" at bounding box center [1175, 573] width 56 height 28
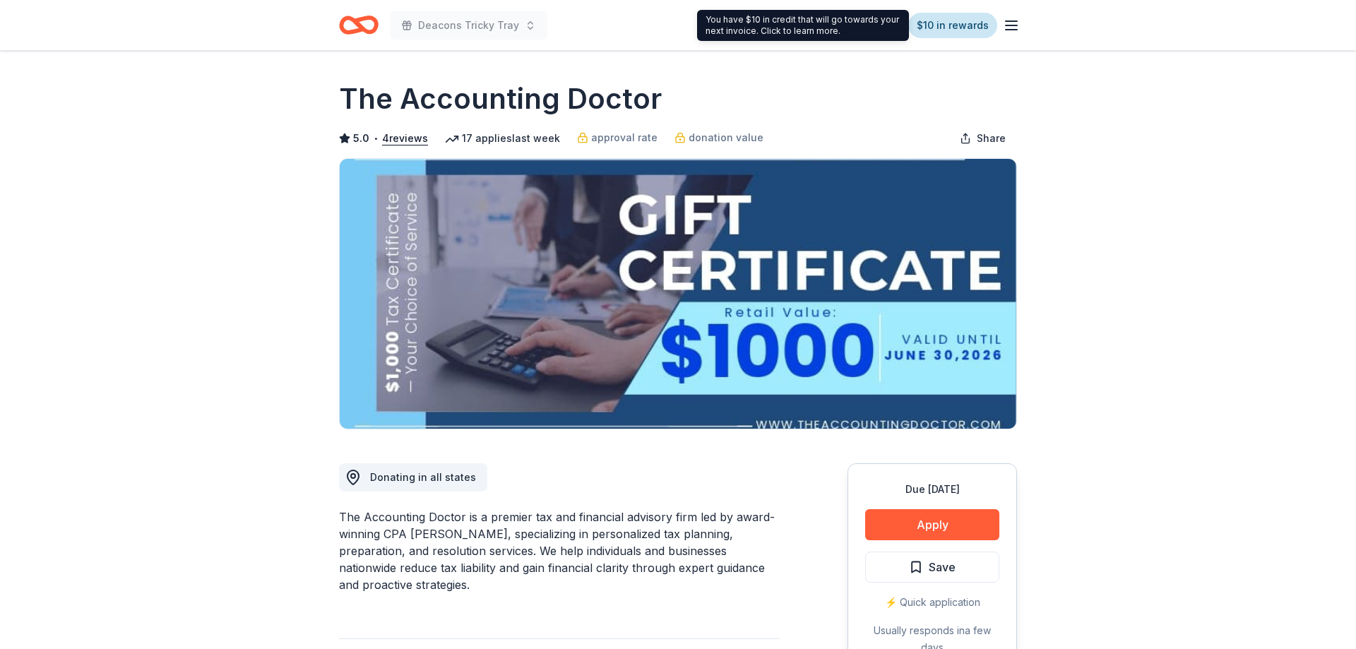
click at [953, 25] on link "$10 in rewards" at bounding box center [952, 25] width 89 height 25
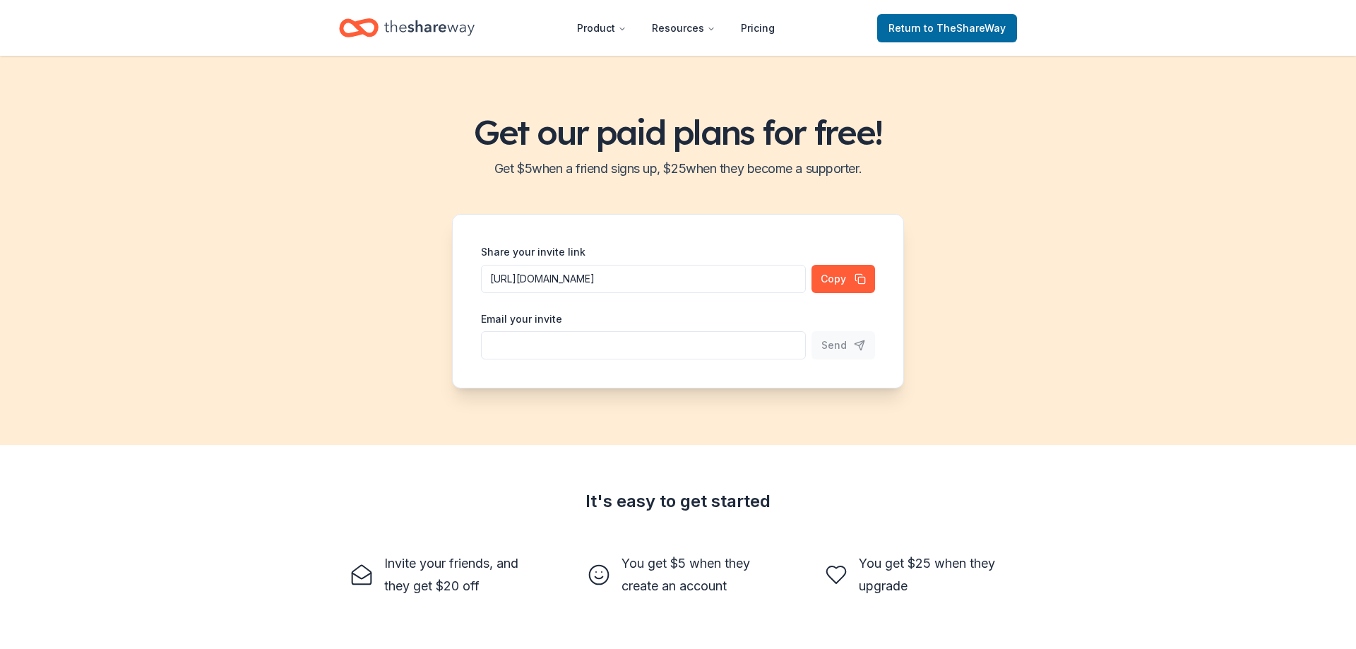
click at [417, 15] on icon "Home" at bounding box center [429, 27] width 90 height 29
